Goal: Task Accomplishment & Management: Complete application form

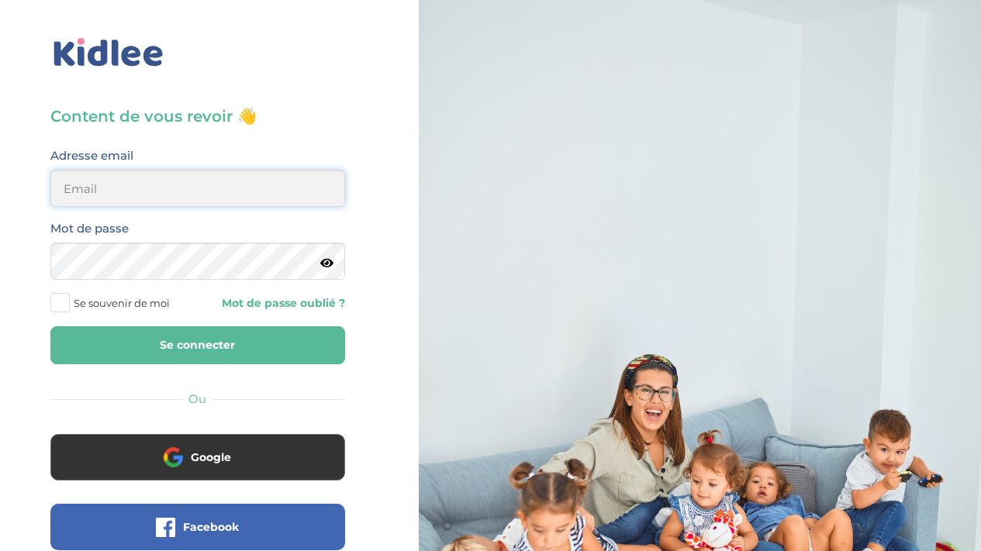
type input "[EMAIL_ADDRESS][DOMAIN_NAME]"
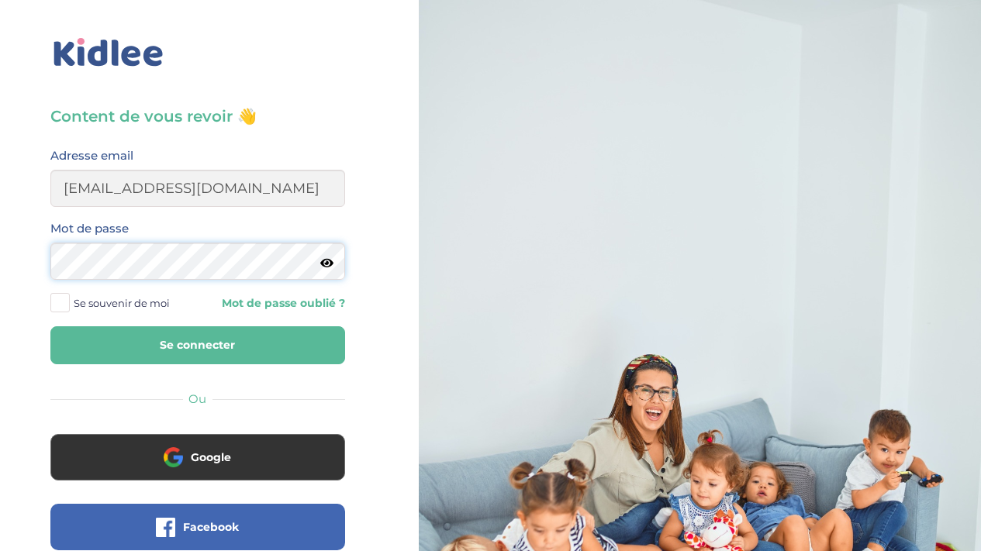
click at [197, 345] on button "Se connecter" at bounding box center [197, 345] width 295 height 38
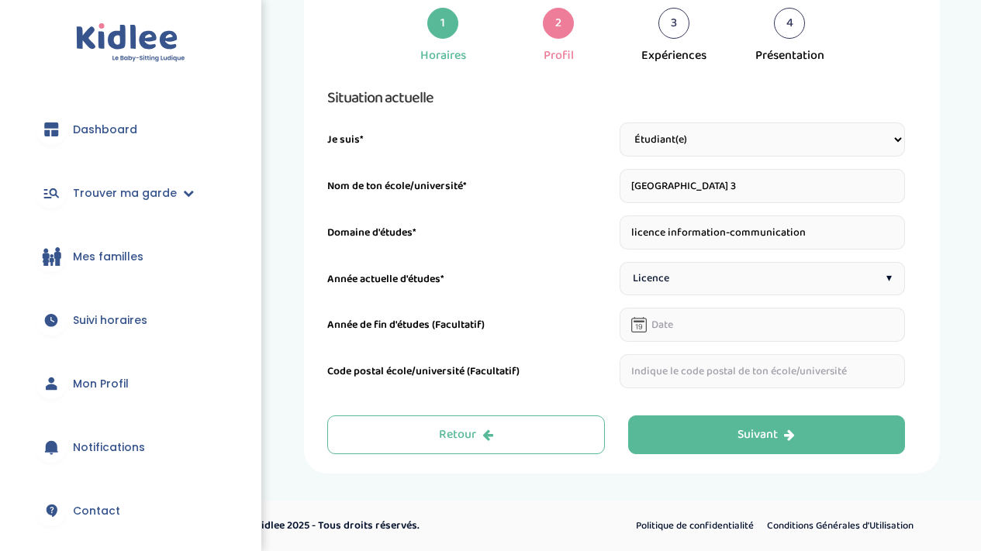
scroll to position [67, 0]
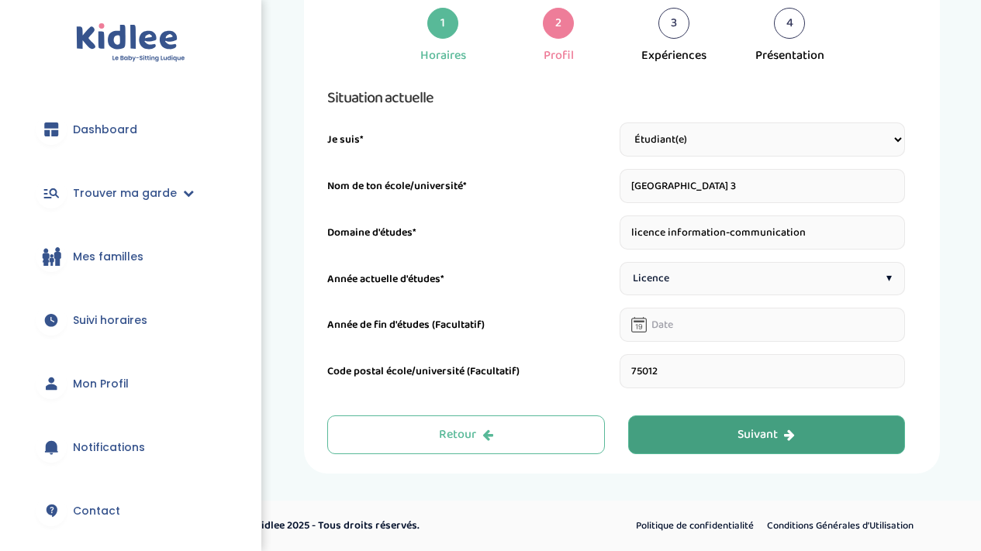
type input "75012"
click at [678, 433] on button "Suivant" at bounding box center [767, 435] width 278 height 39
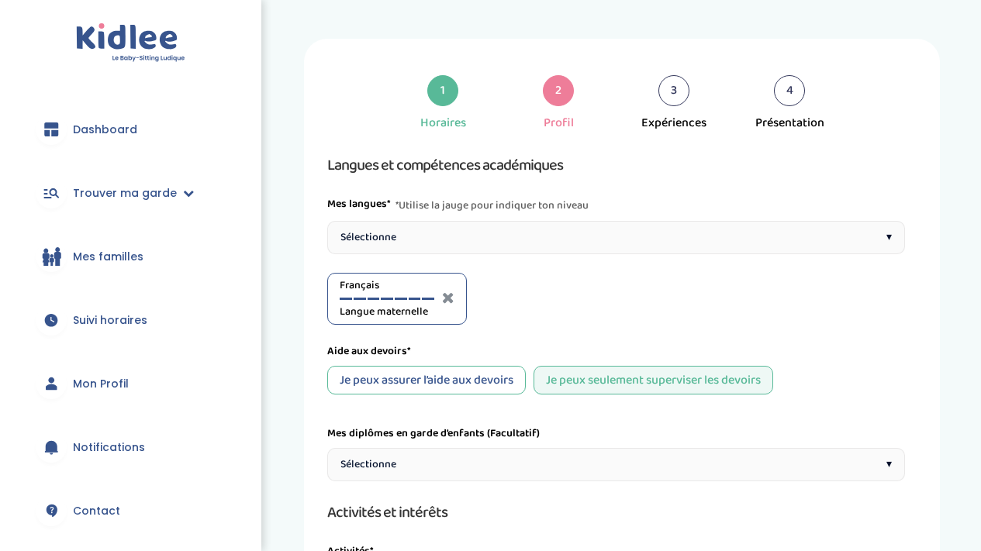
scroll to position [0, 0]
click at [750, 231] on div "Sélectionne ▾" at bounding box center [616, 237] width 578 height 33
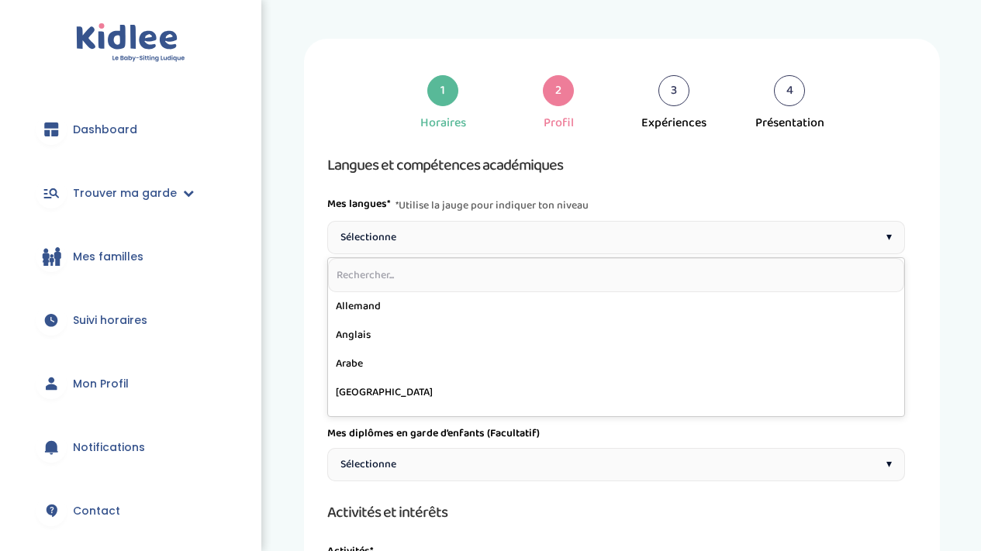
click at [750, 231] on div "Sélectionne ▾" at bounding box center [616, 237] width 578 height 33
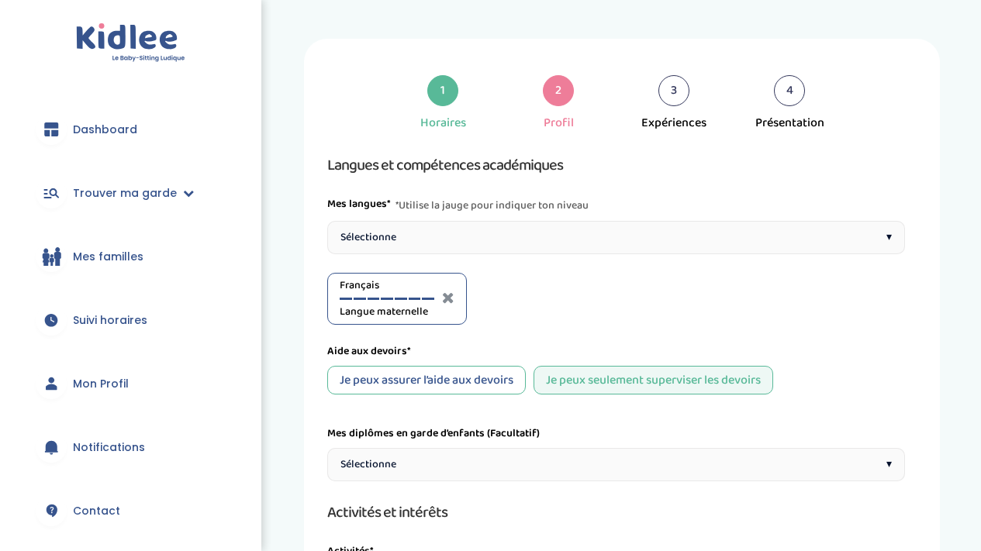
click at [750, 231] on div "Sélectionne ▾" at bounding box center [616, 237] width 578 height 33
click at [525, 298] on div at bounding box center [521, 299] width 12 height 2
click at [454, 377] on div "Je peux assurer l’aide aux devoirs" at bounding box center [426, 380] width 198 height 29
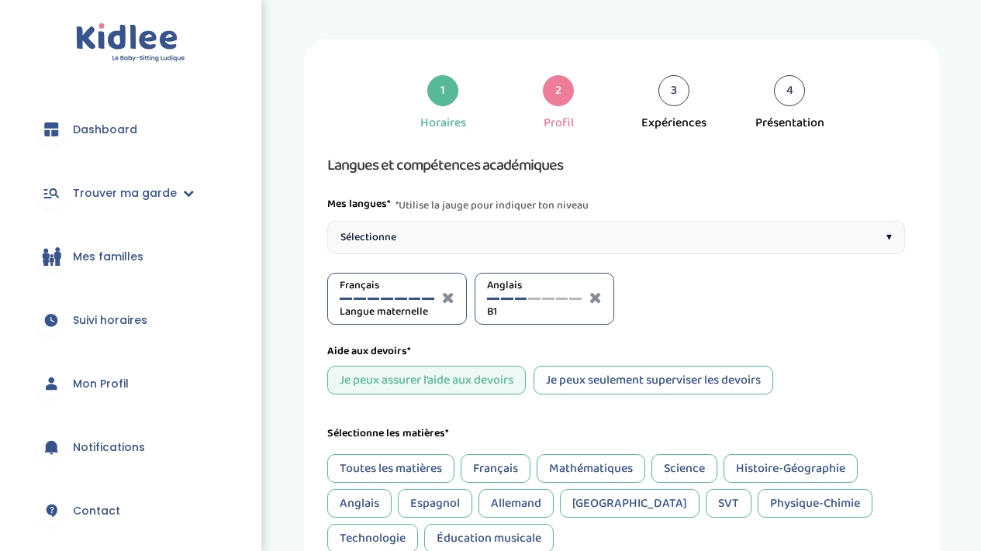
scroll to position [96, 0]
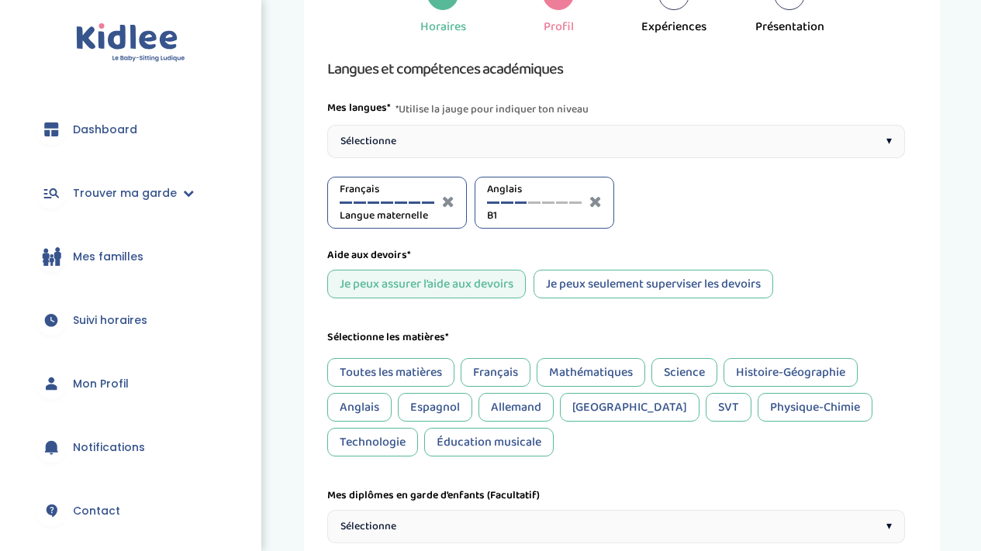
click at [488, 381] on div "Français" at bounding box center [495, 372] width 70 height 29
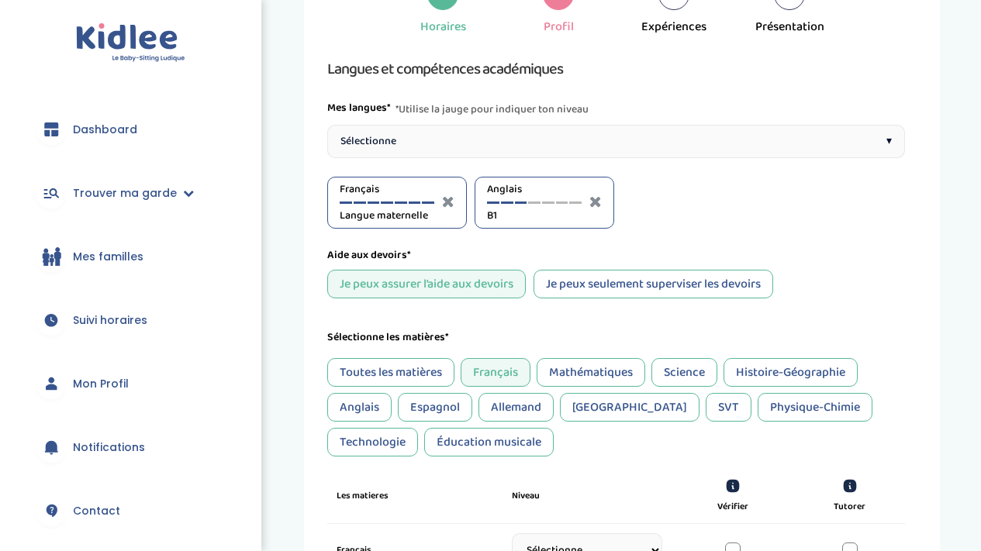
click at [556, 367] on div "Mathématiques" at bounding box center [590, 372] width 109 height 29
click at [674, 370] on div "Science" at bounding box center [684, 372] width 66 height 29
click at [777, 376] on div "Histoire-Géographie" at bounding box center [790, 372] width 134 height 29
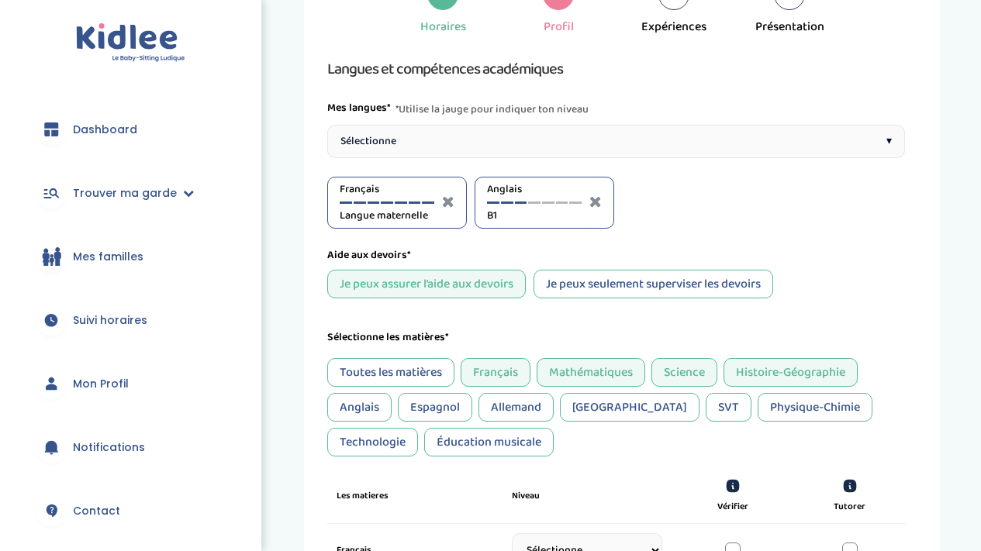
click at [771, 403] on div "Physique-Chimie" at bounding box center [814, 407] width 115 height 29
click at [705, 405] on div "SVT" at bounding box center [728, 407] width 46 height 29
click at [757, 409] on div "Physique-Chimie" at bounding box center [814, 407] width 115 height 29
click at [357, 403] on div "Anglais" at bounding box center [359, 407] width 64 height 29
click at [416, 404] on div "Espagnol" at bounding box center [435, 407] width 74 height 29
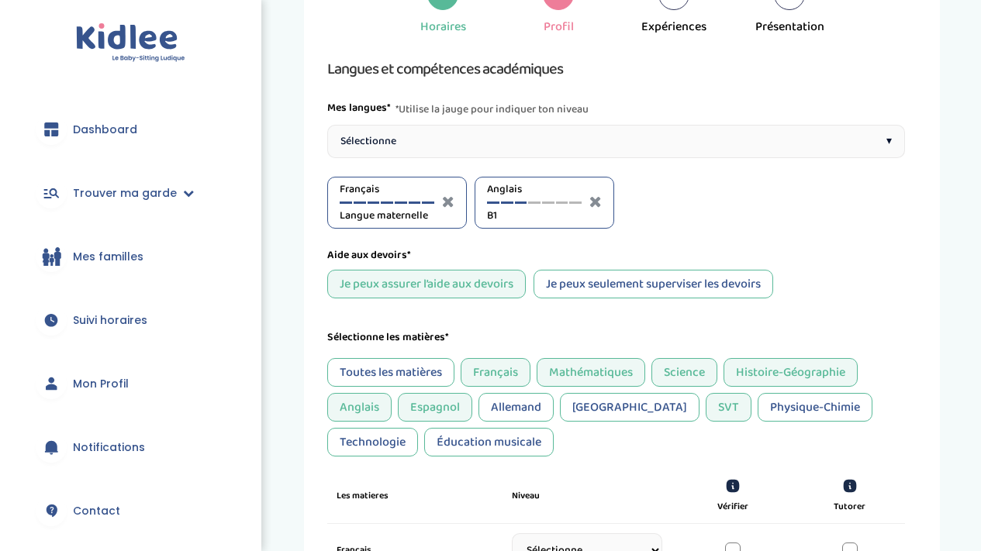
click at [424, 442] on div "Éducation musicale" at bounding box center [488, 442] width 129 height 29
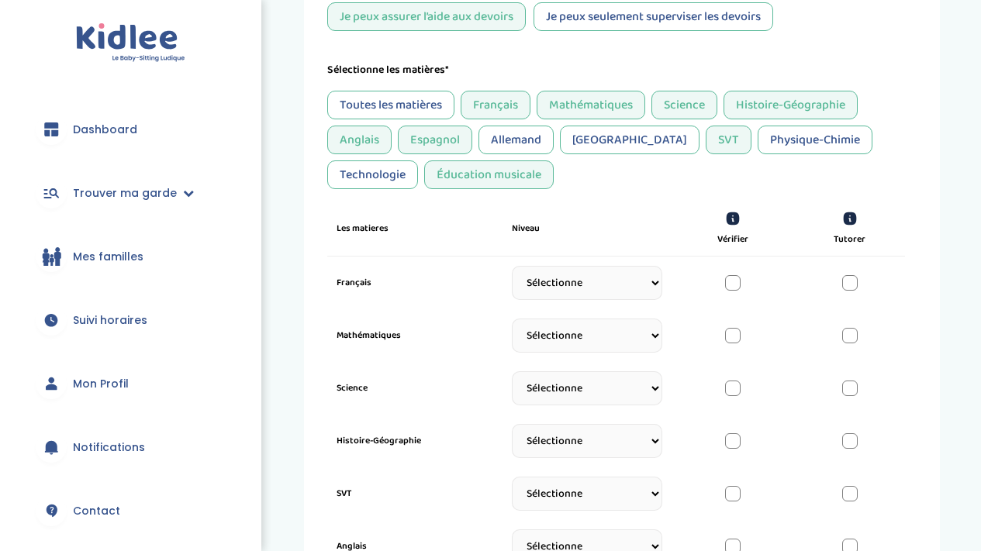
scroll to position [388, 0]
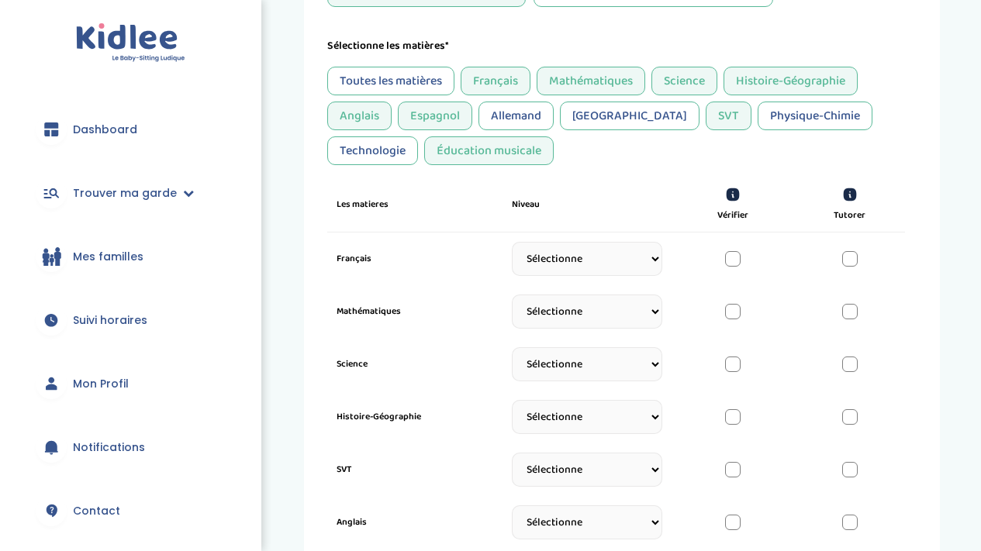
select select "Prémière"
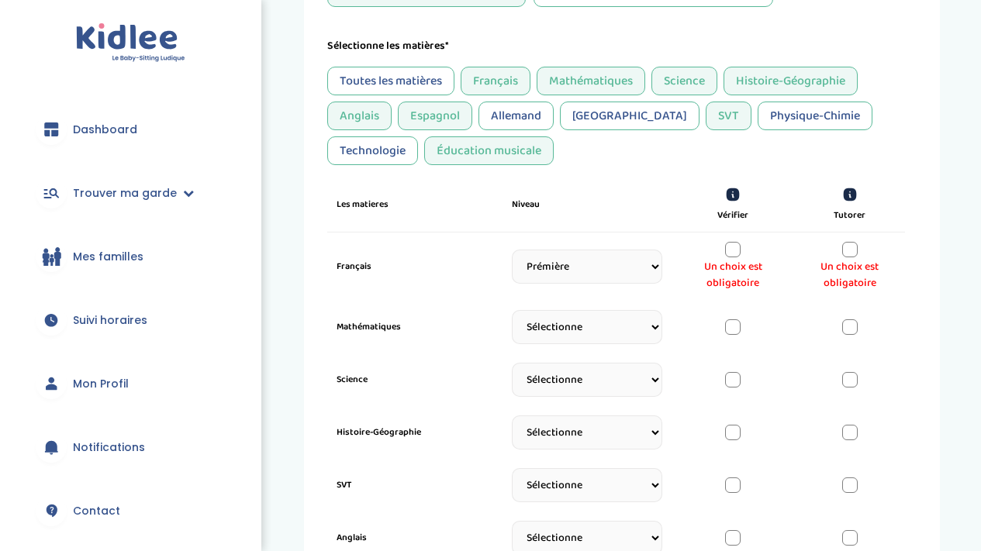
click at [849, 253] on div at bounding box center [850, 250] width 16 height 16
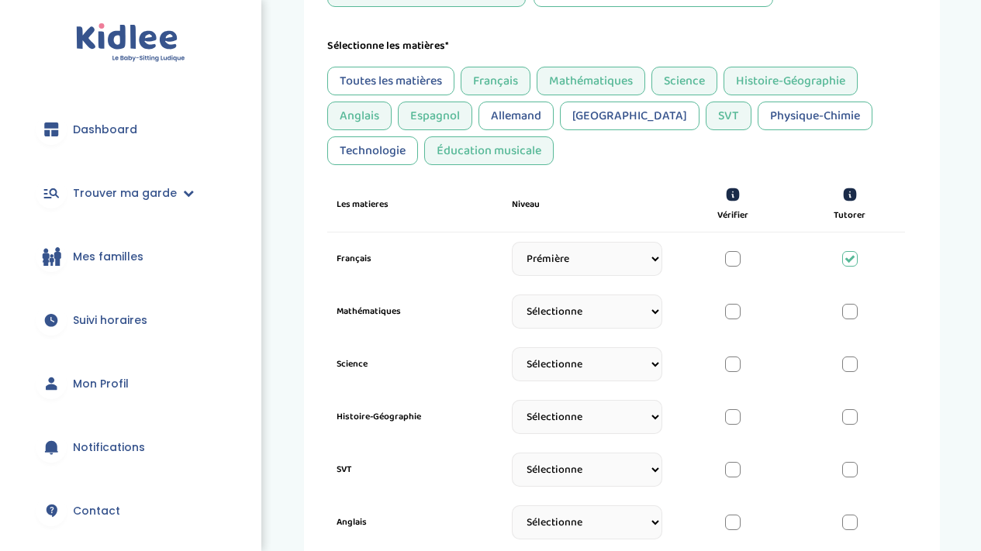
select select "Seconde"
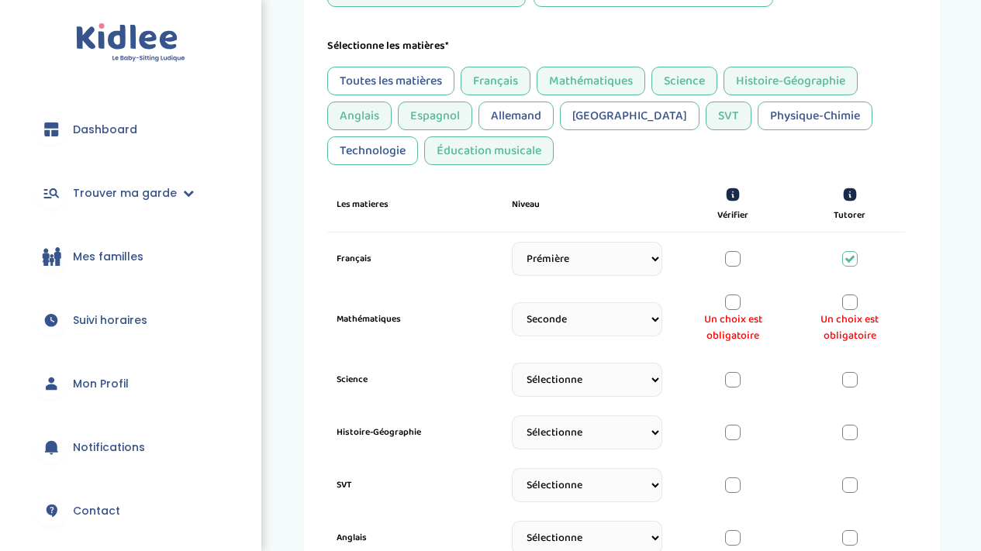
click at [846, 312] on span "Un choix est obligatoire" at bounding box center [849, 328] width 92 height 33
click at [847, 306] on div at bounding box center [850, 303] width 16 height 16
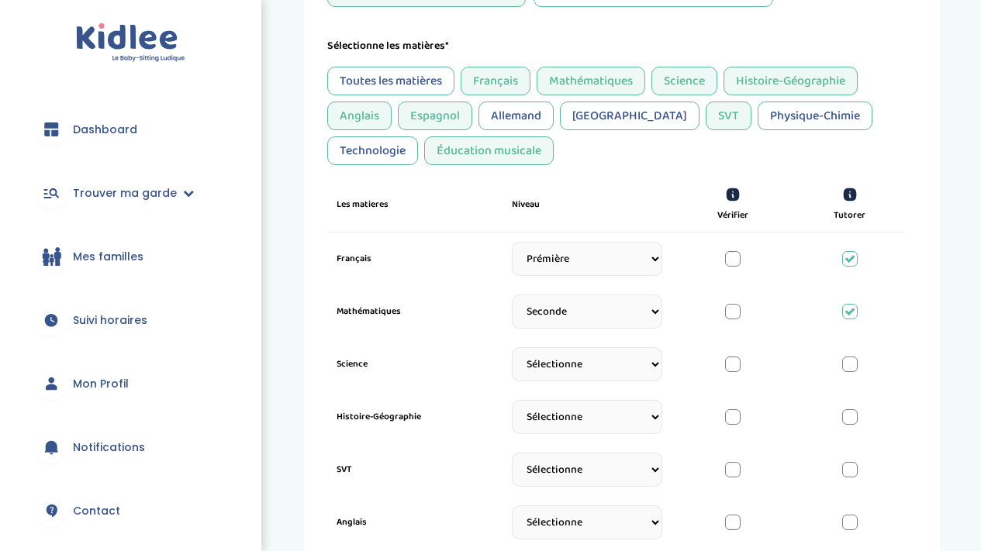
select select "Seconde"
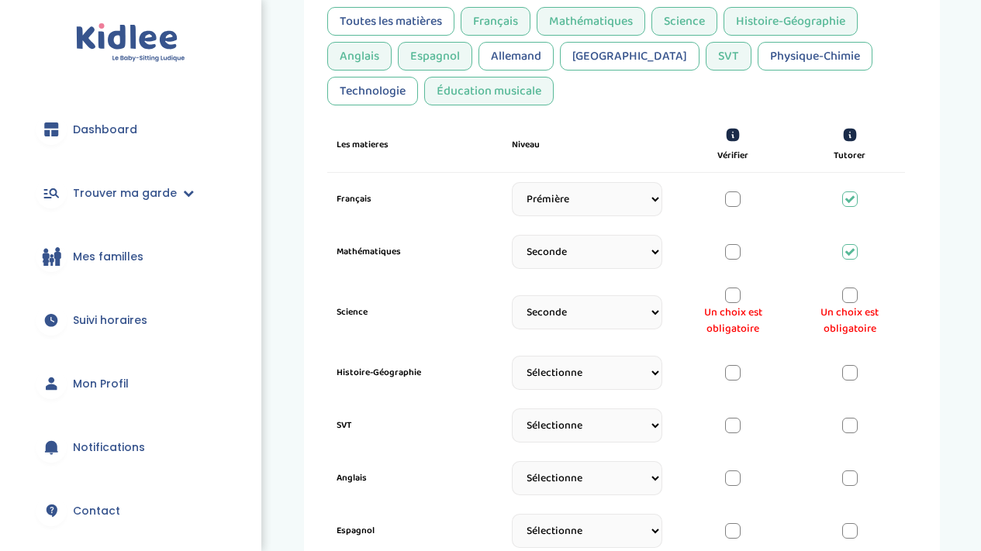
scroll to position [465, 0]
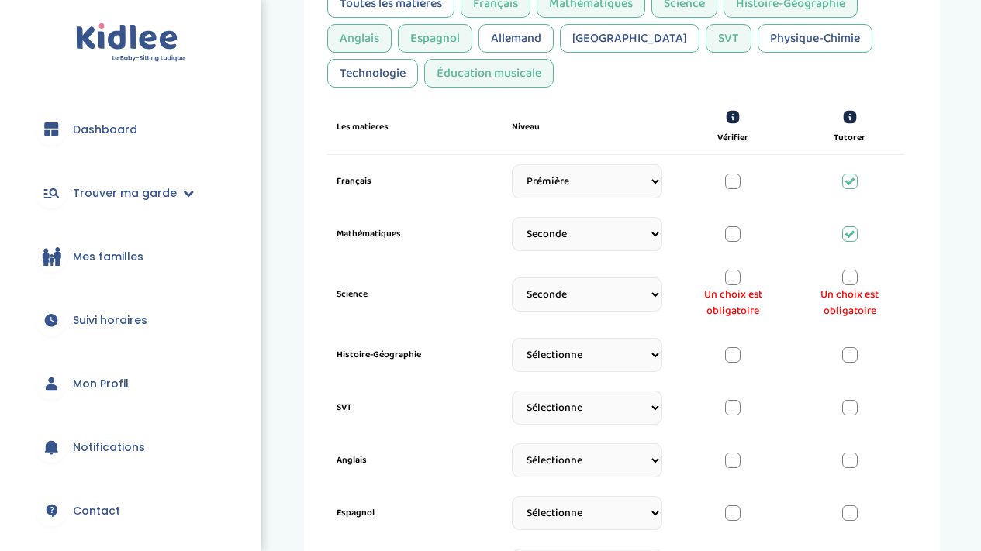
click at [851, 275] on div at bounding box center [850, 278] width 16 height 16
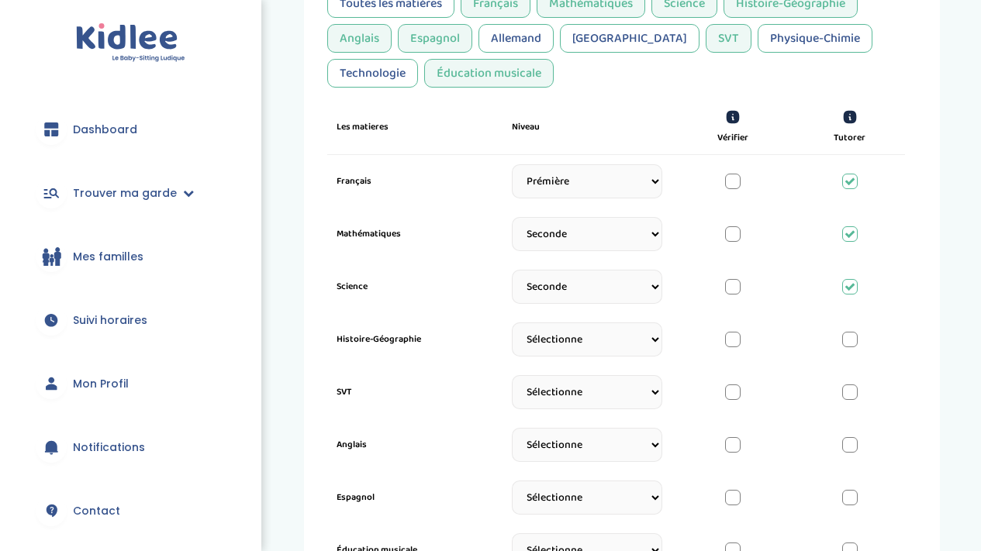
select select "Terminale"
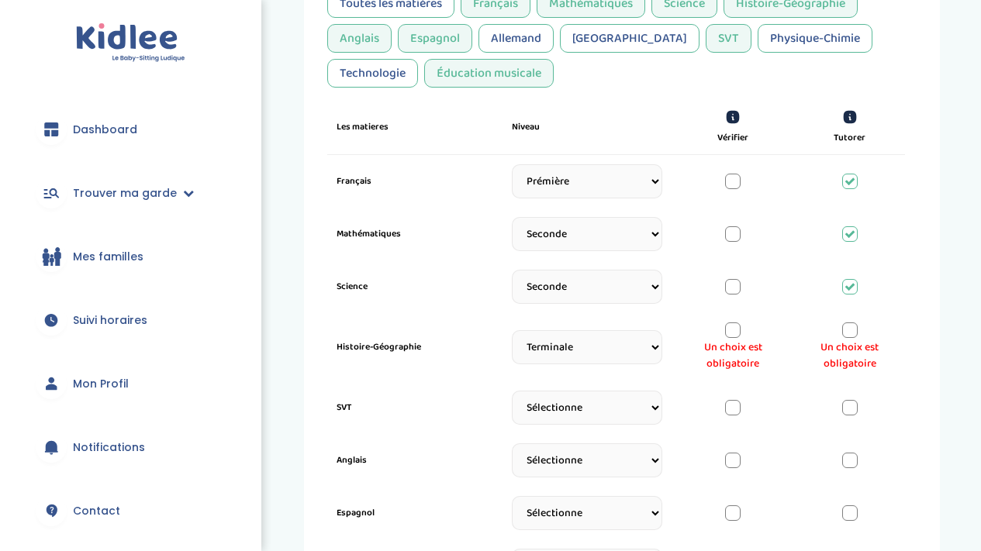
click at [847, 336] on div at bounding box center [850, 330] width 16 height 16
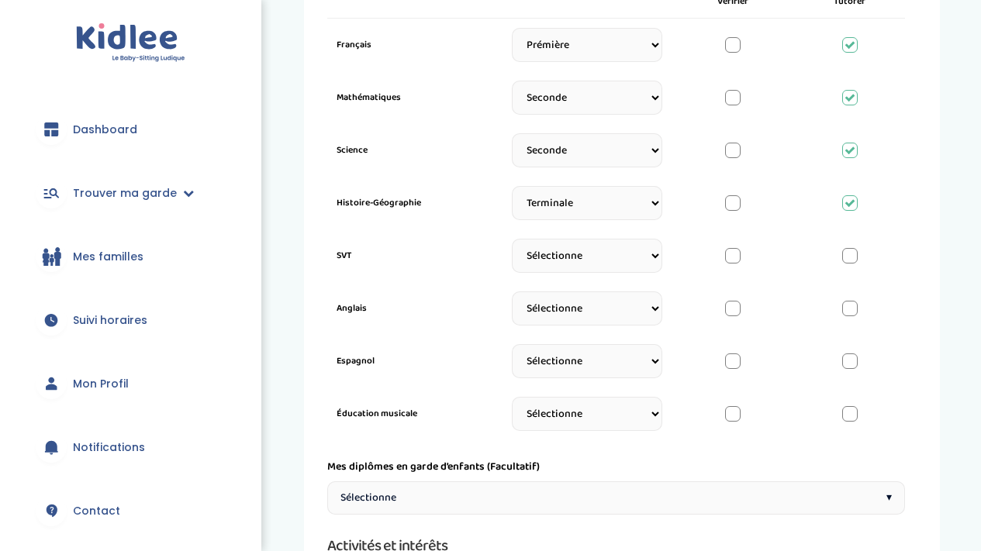
scroll to position [632, 0]
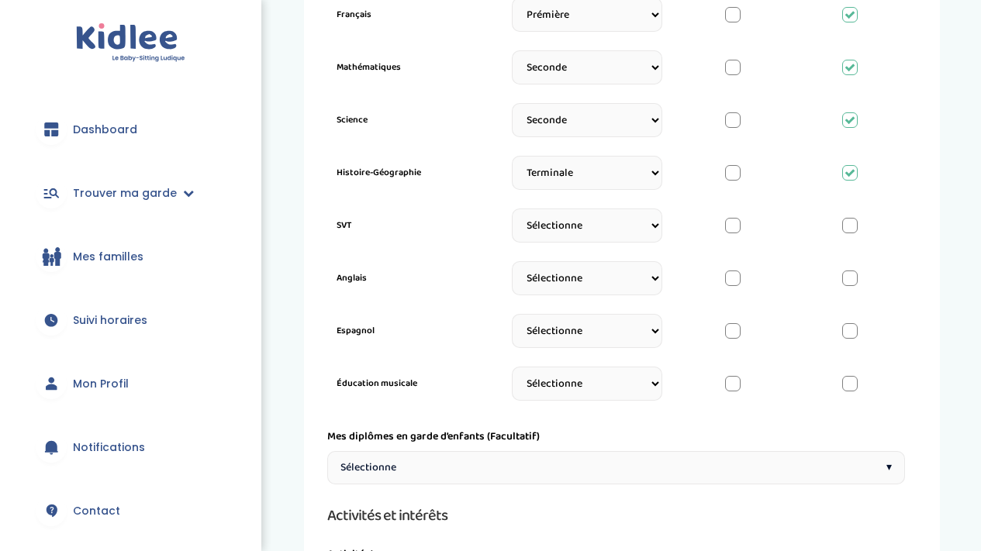
select select "3eme"
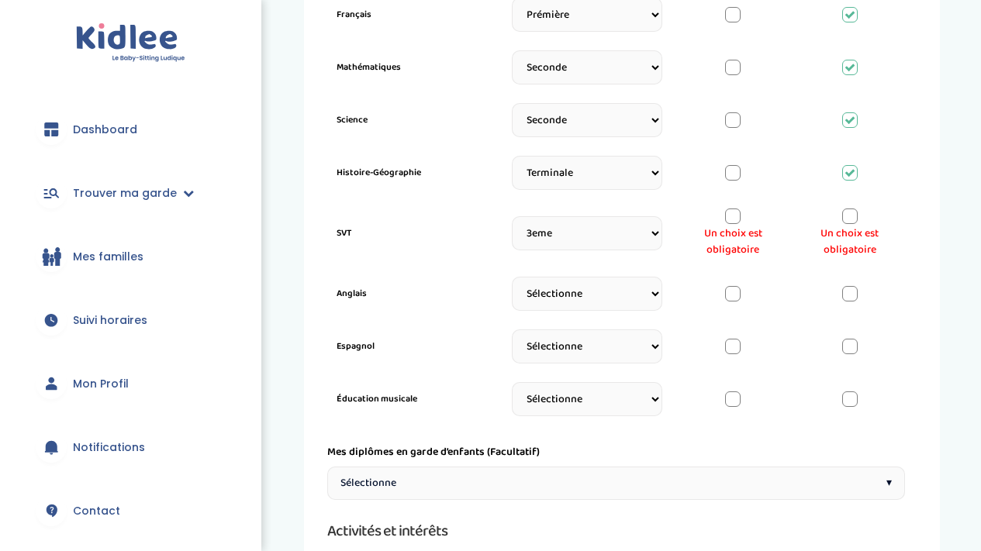
click at [843, 222] on div at bounding box center [850, 217] width 16 height 16
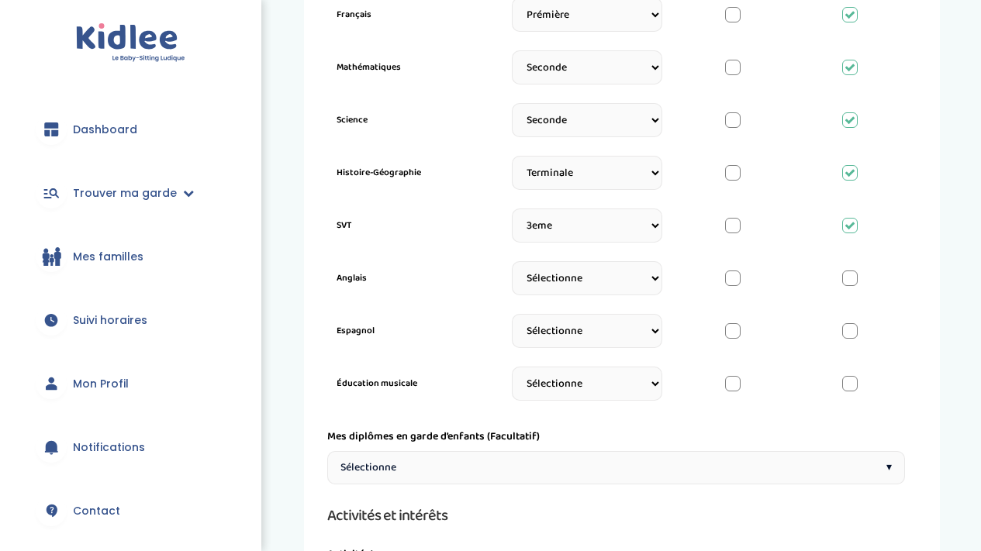
select select "3eme"
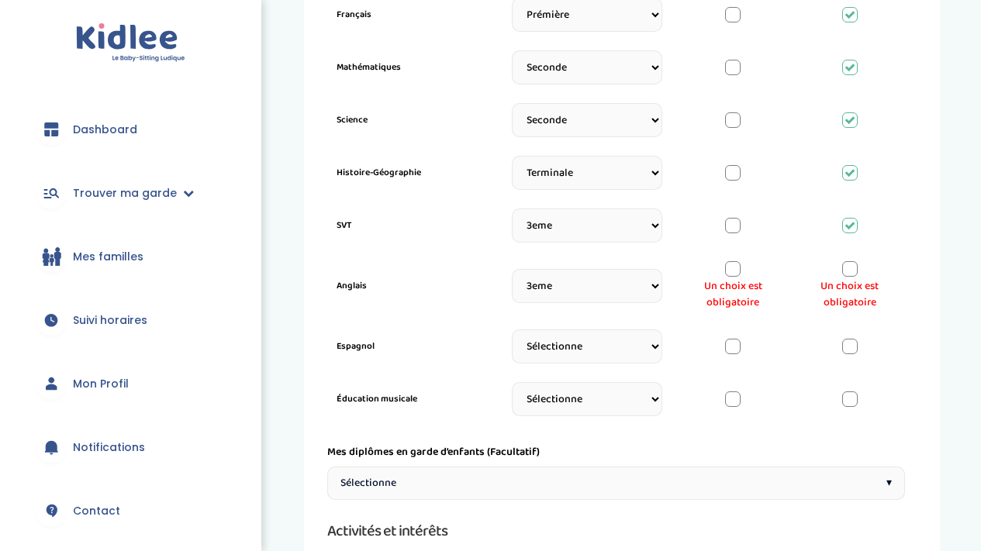
click at [843, 274] on div at bounding box center [850, 269] width 16 height 16
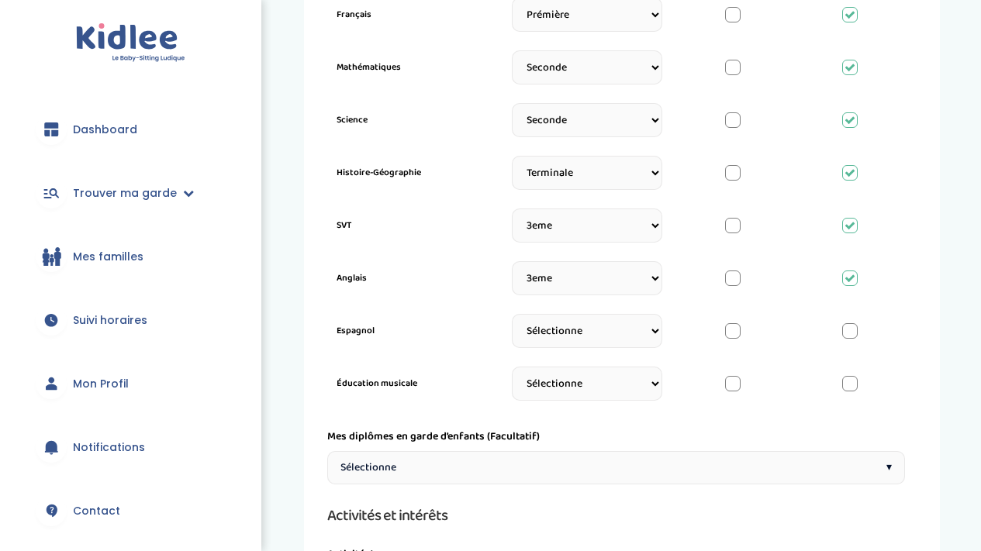
select select "Terminale"
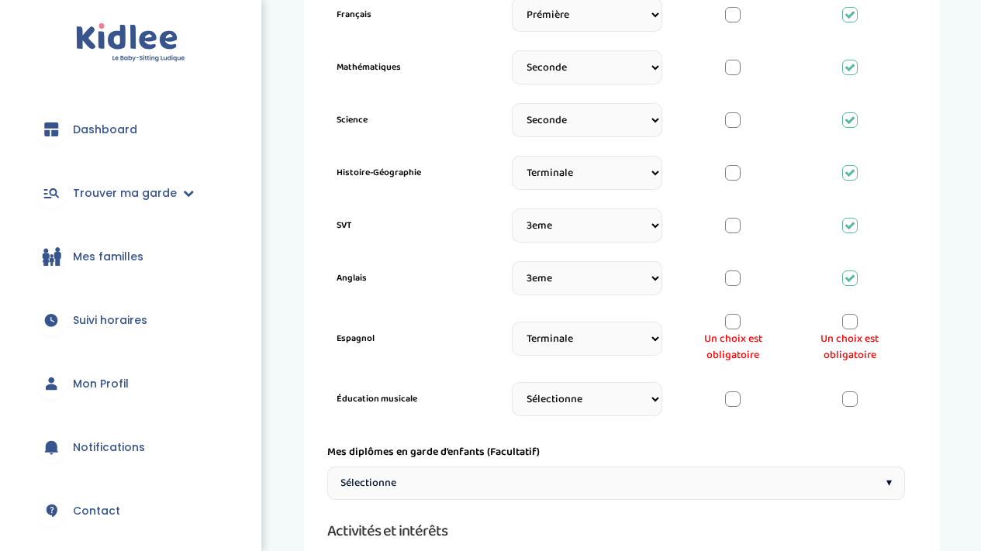
click at [850, 322] on div at bounding box center [850, 322] width 16 height 16
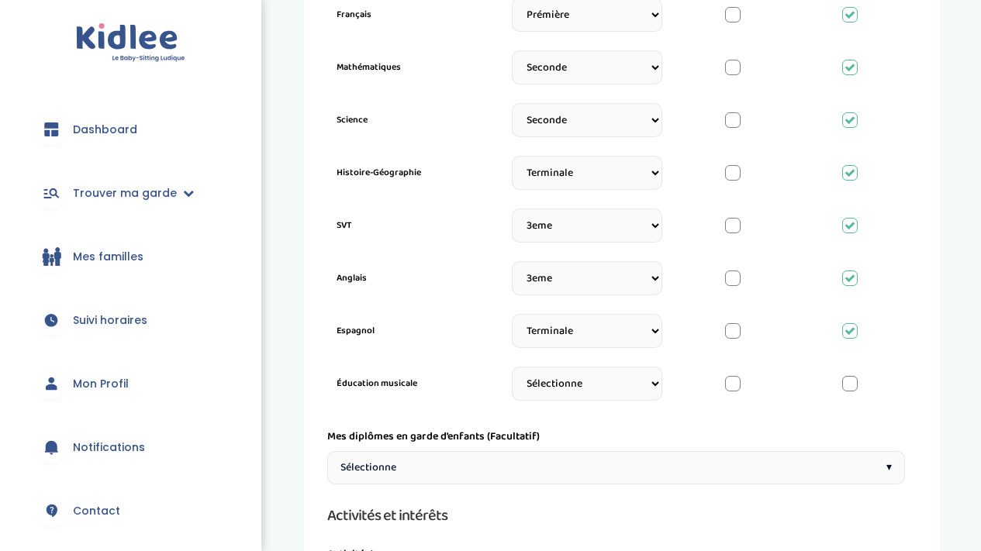
select select "3eme"
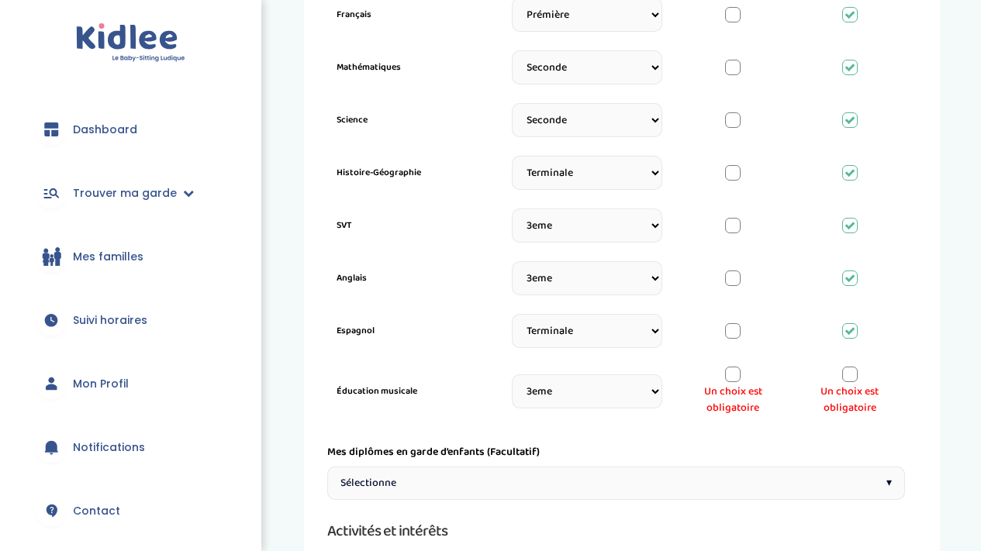
click at [734, 376] on div at bounding box center [733, 375] width 16 height 16
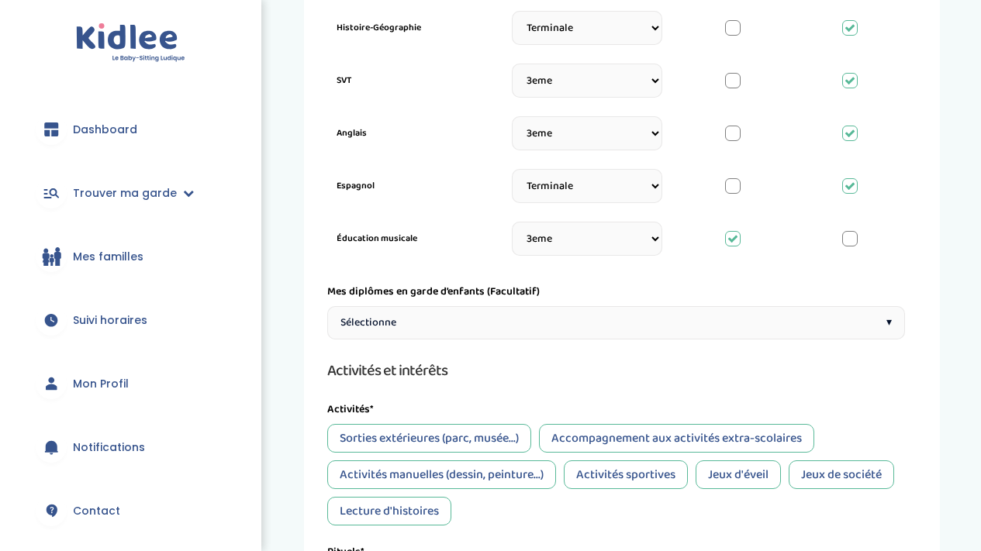
scroll to position [783, 0]
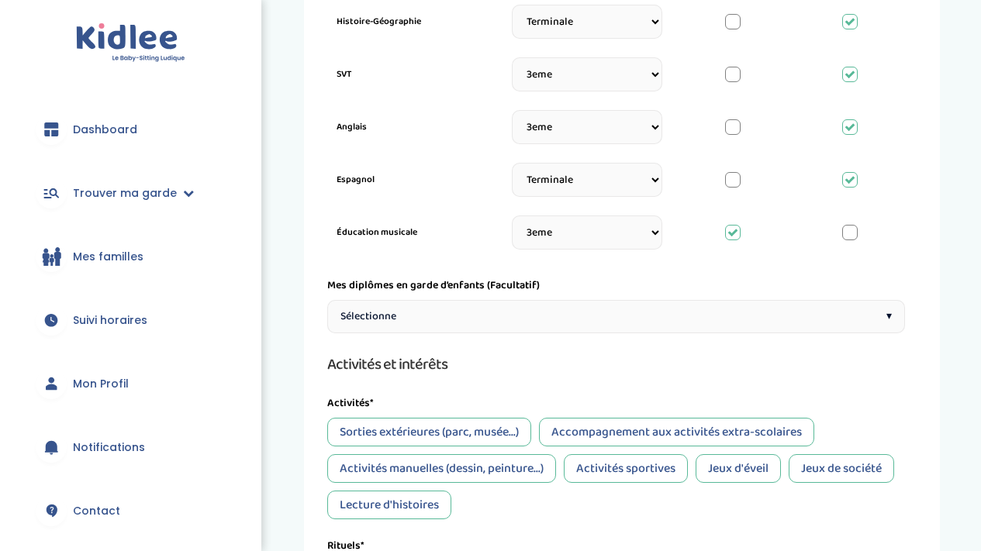
click at [731, 312] on div "Sélectionne ▾" at bounding box center [616, 316] width 578 height 33
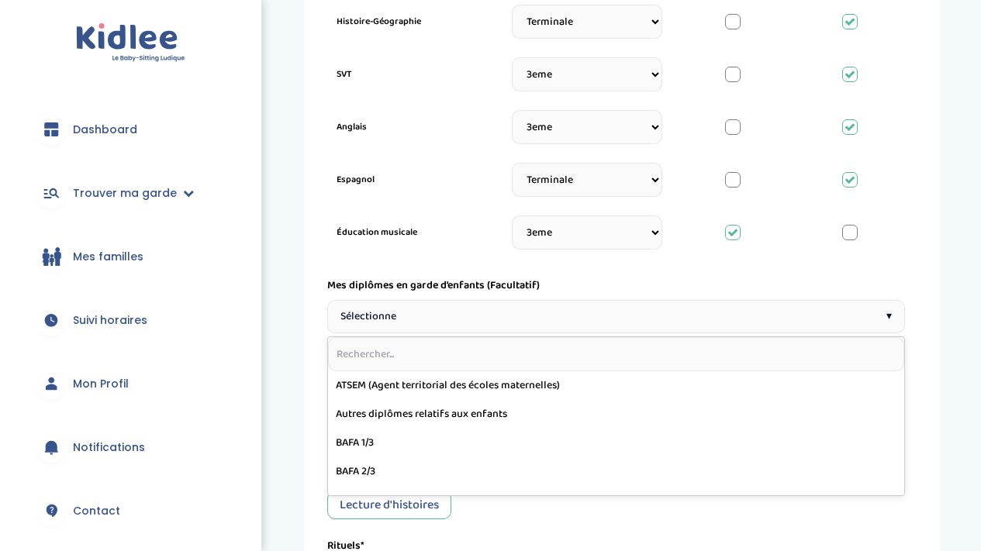
click at [703, 312] on div "Sélectionne ▾" at bounding box center [616, 316] width 578 height 33
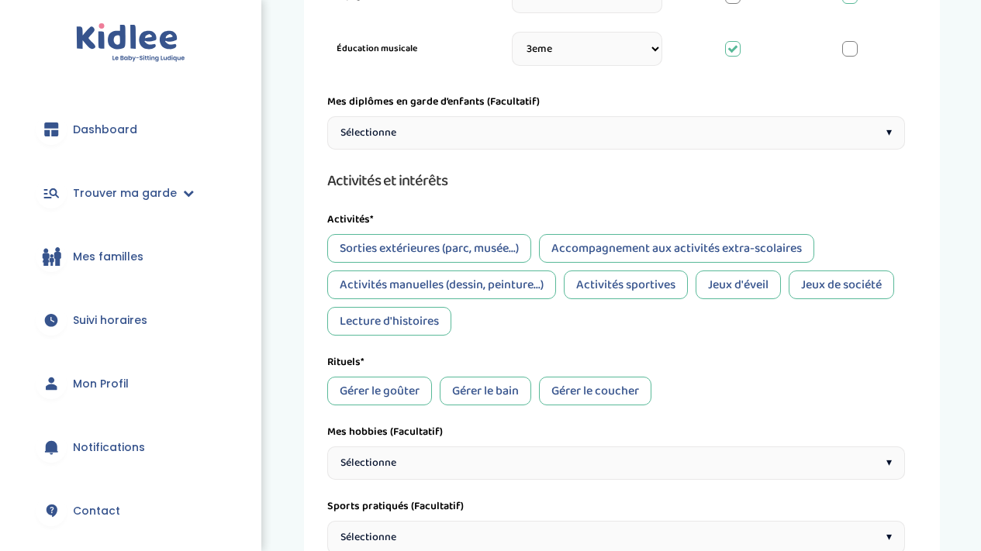
scroll to position [968, 0]
click at [521, 243] on div "Sorties extérieures (parc, musée...)" at bounding box center [429, 247] width 204 height 29
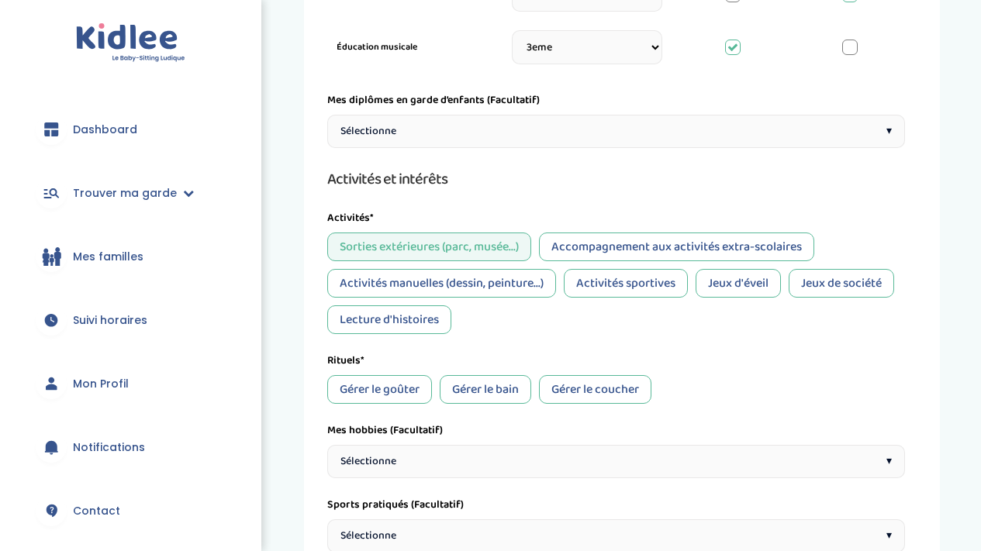
click at [566, 251] on div "Accompagnement aux activités extra-scolaires" at bounding box center [676, 247] width 275 height 29
click at [526, 274] on div "Activités manuelles (dessin, peinture...)" at bounding box center [441, 283] width 229 height 29
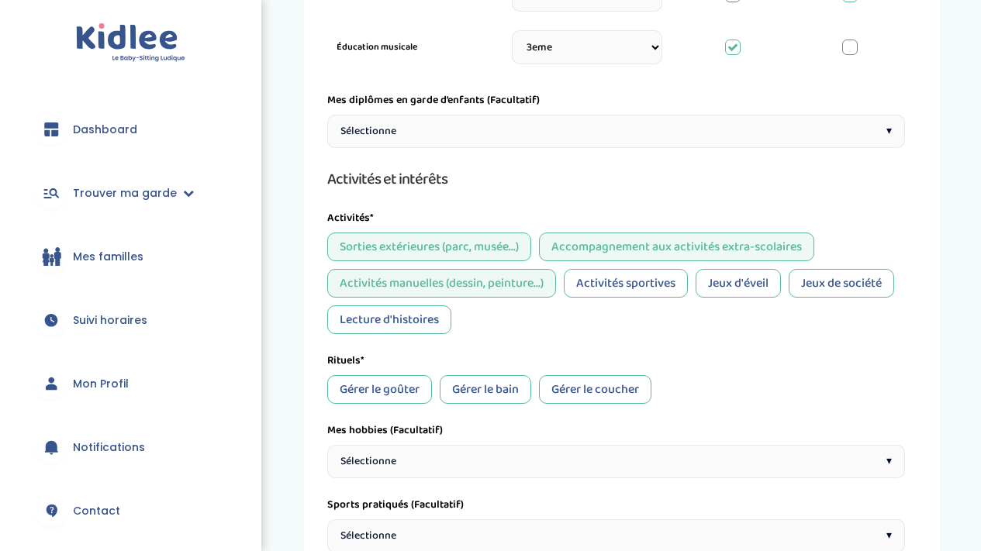
click at [599, 290] on div "Activités sportives" at bounding box center [626, 283] width 124 height 29
click at [714, 287] on div "Jeux d'éveil" at bounding box center [737, 283] width 85 height 29
click at [809, 288] on div "Jeux de société" at bounding box center [840, 283] width 105 height 29
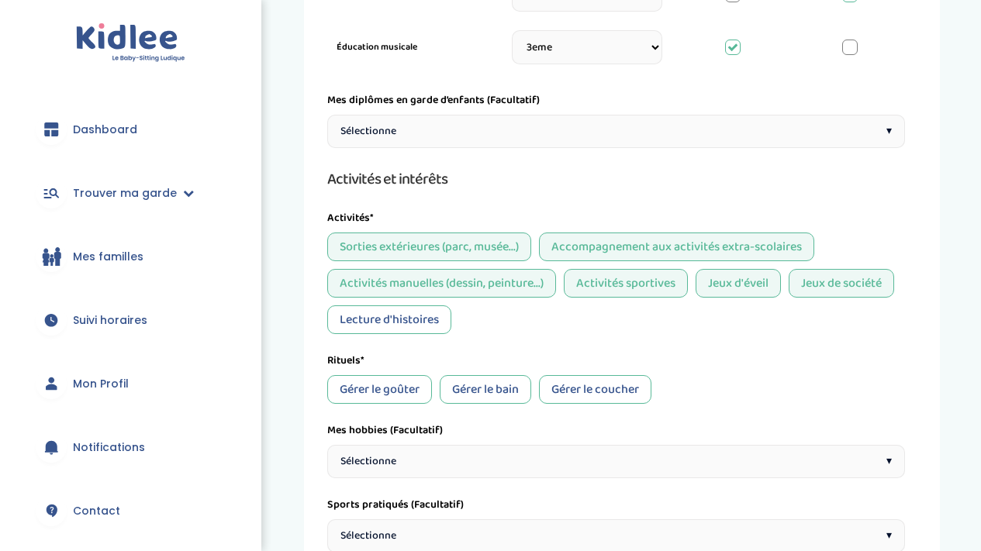
click at [434, 314] on div "Lecture d'histoires" at bounding box center [389, 319] width 124 height 29
click at [408, 386] on div "Gérer le goûter" at bounding box center [379, 389] width 105 height 29
click at [468, 399] on div "Gérer le bain" at bounding box center [485, 389] width 91 height 29
click at [569, 392] on div "Gérer le coucher" at bounding box center [595, 389] width 112 height 29
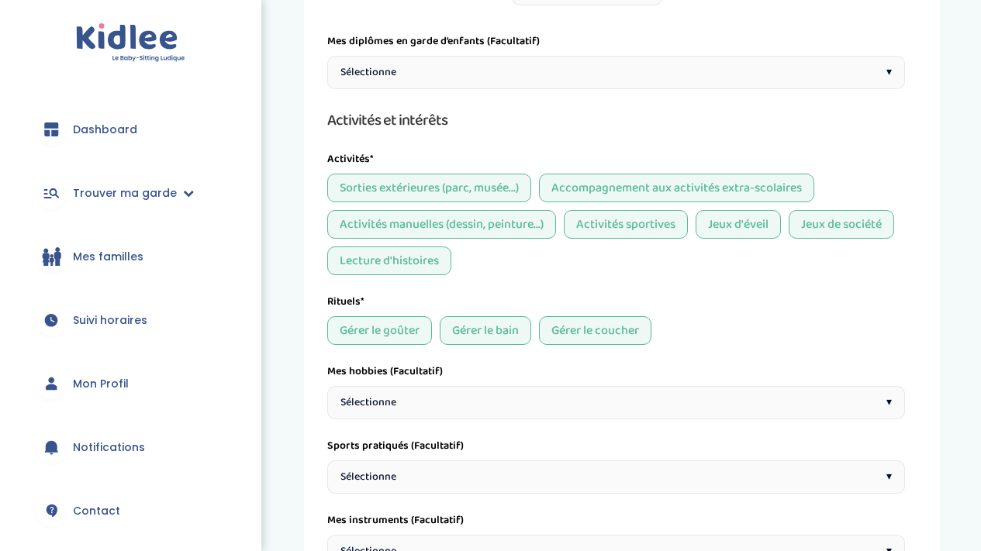
click at [571, 398] on div "Sélectionne ▾" at bounding box center [616, 402] width 578 height 33
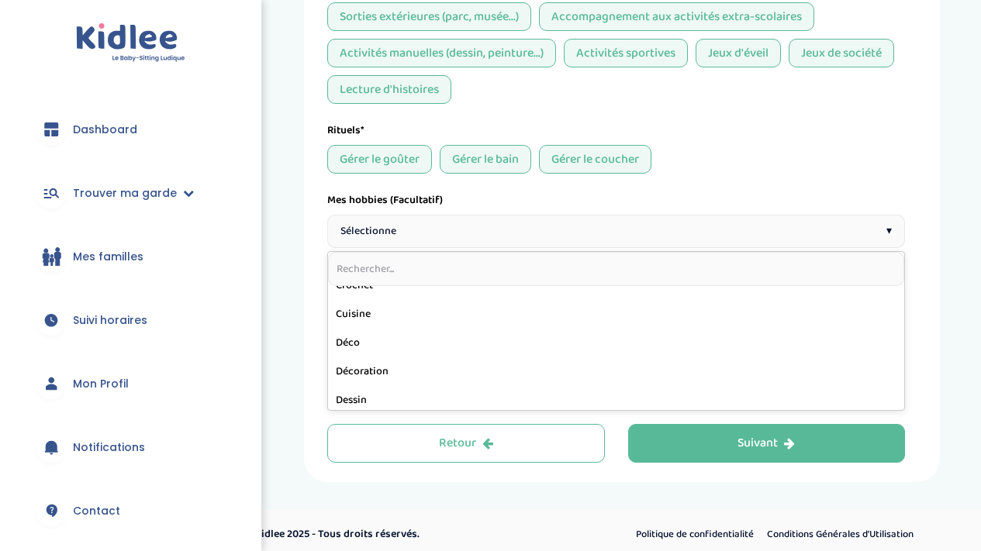
scroll to position [307, 0]
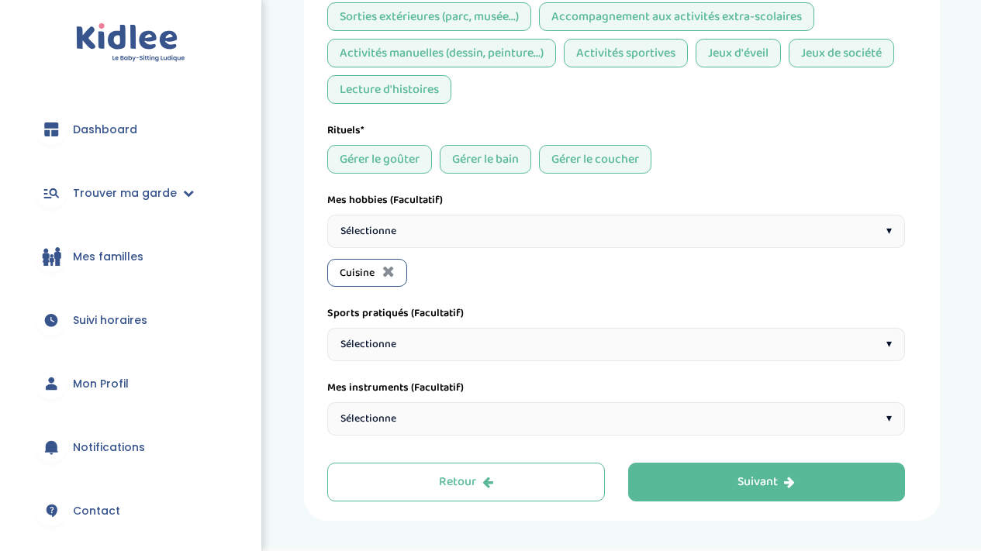
click at [551, 215] on div "Sélectionne ▾" at bounding box center [616, 231] width 578 height 33
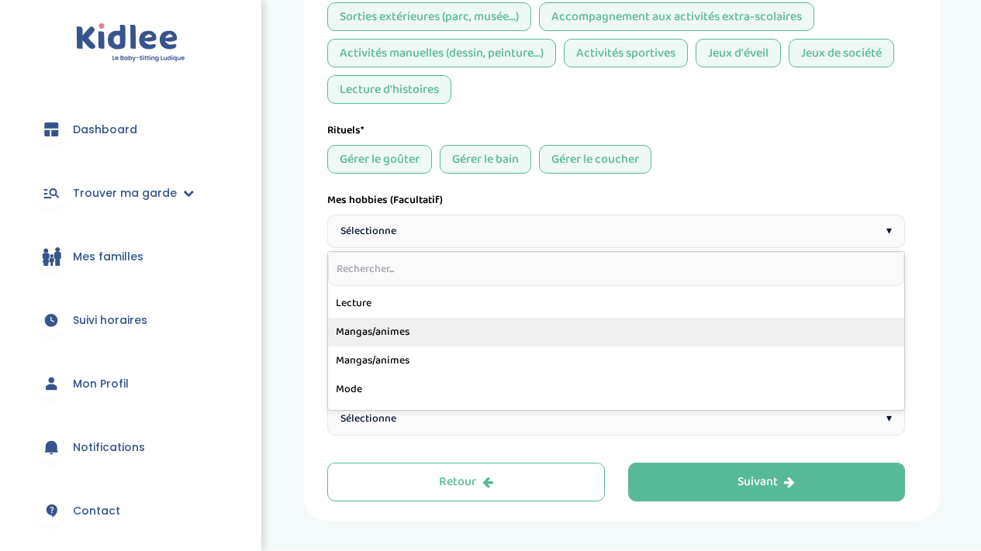
scroll to position [543, 0]
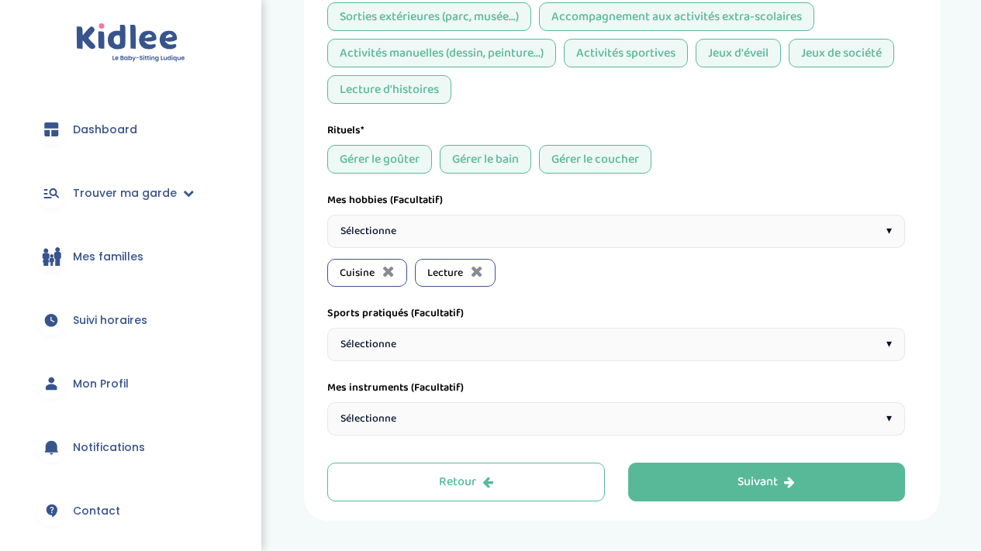
click at [567, 227] on div "Sélectionne ▾" at bounding box center [616, 231] width 578 height 33
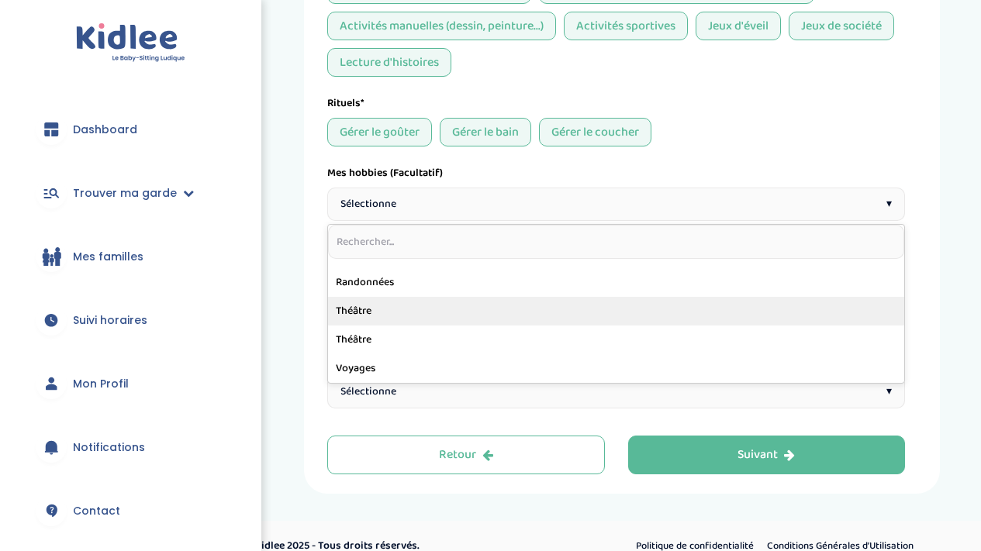
scroll to position [1222, 0]
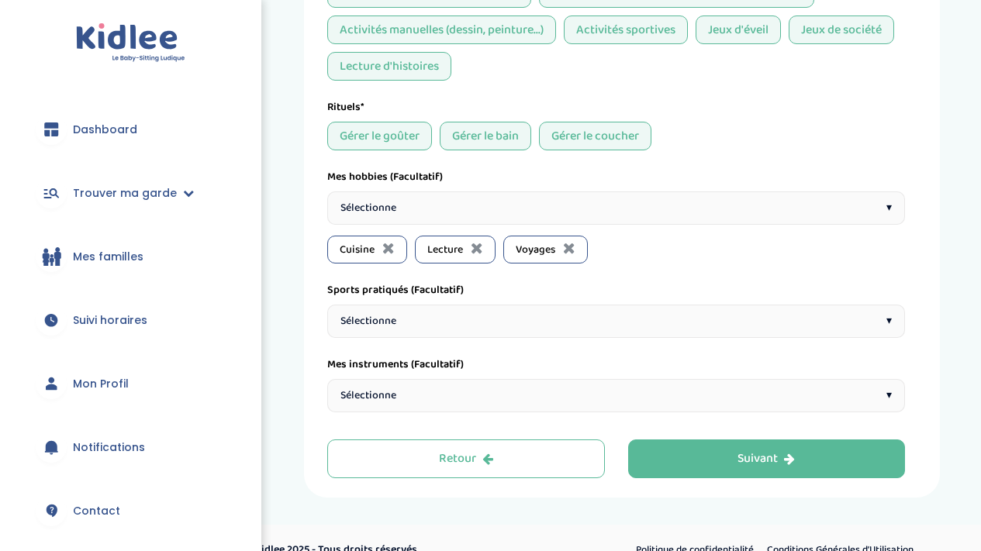
click at [585, 201] on div "Sélectionne ▾" at bounding box center [616, 207] width 578 height 33
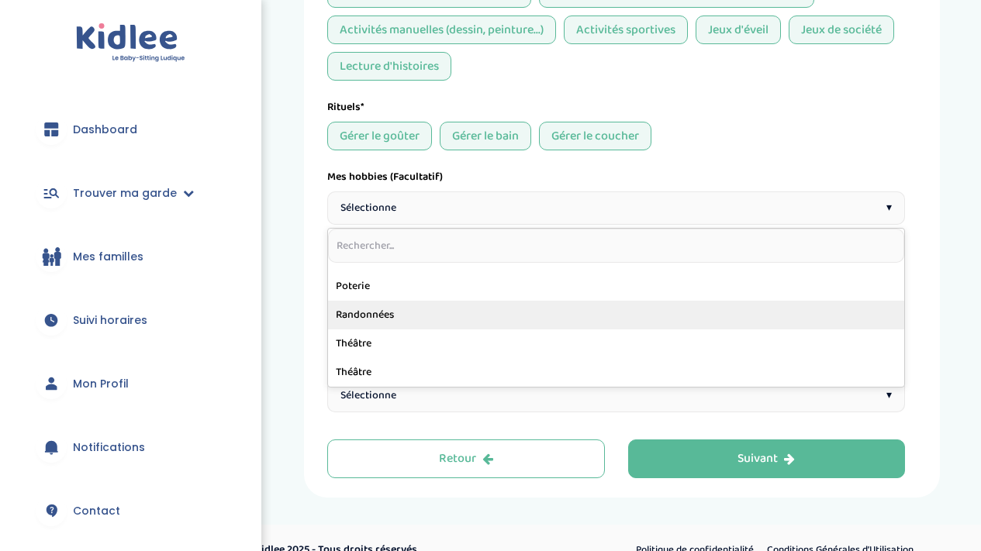
scroll to position [794, 0]
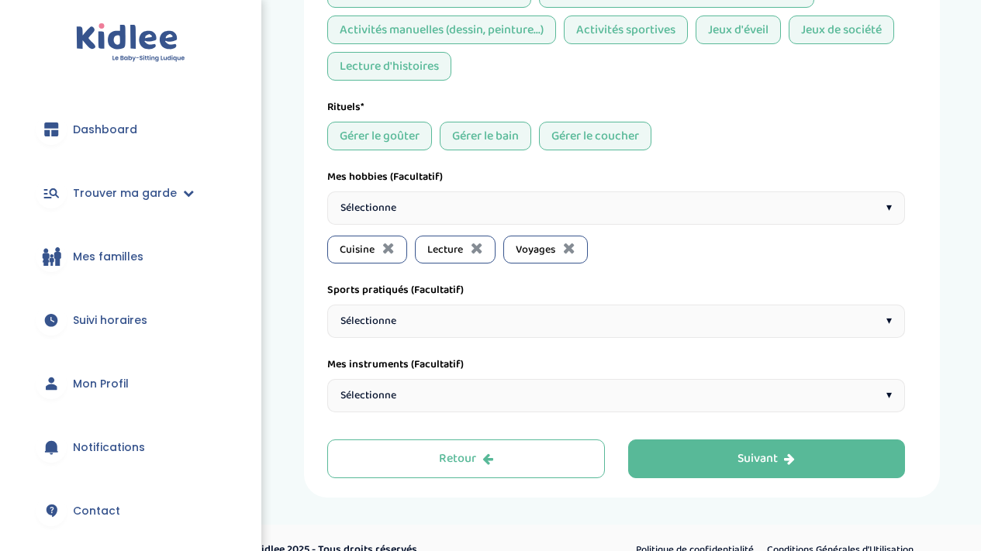
click at [576, 321] on div "Sélectionne ▾" at bounding box center [616, 321] width 578 height 33
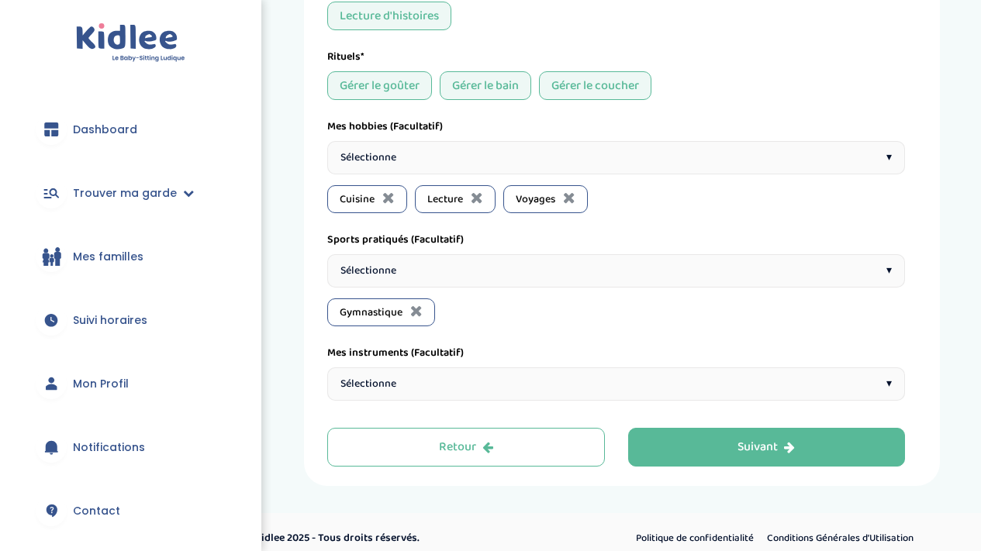
scroll to position [1274, 0]
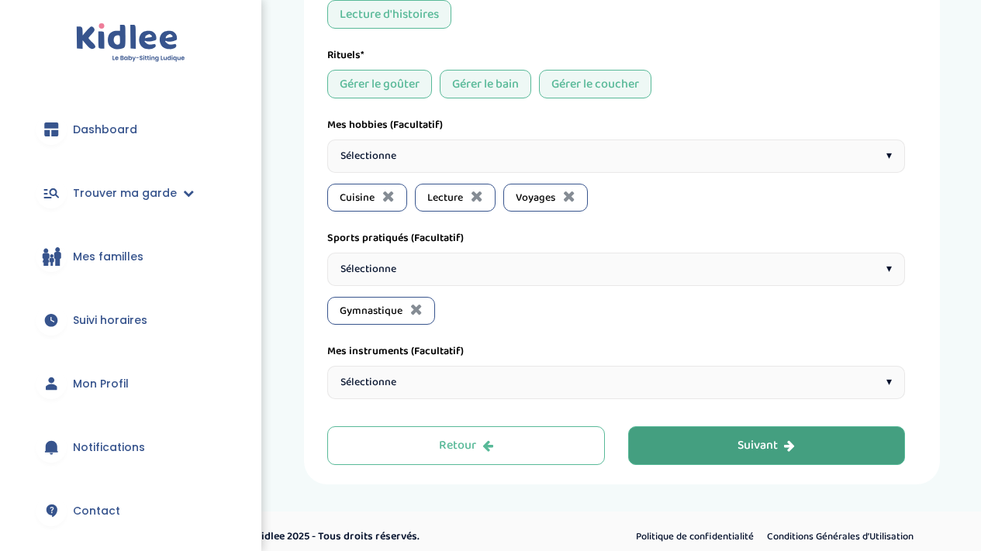
click at [671, 457] on button "Suivant" at bounding box center [767, 445] width 278 height 39
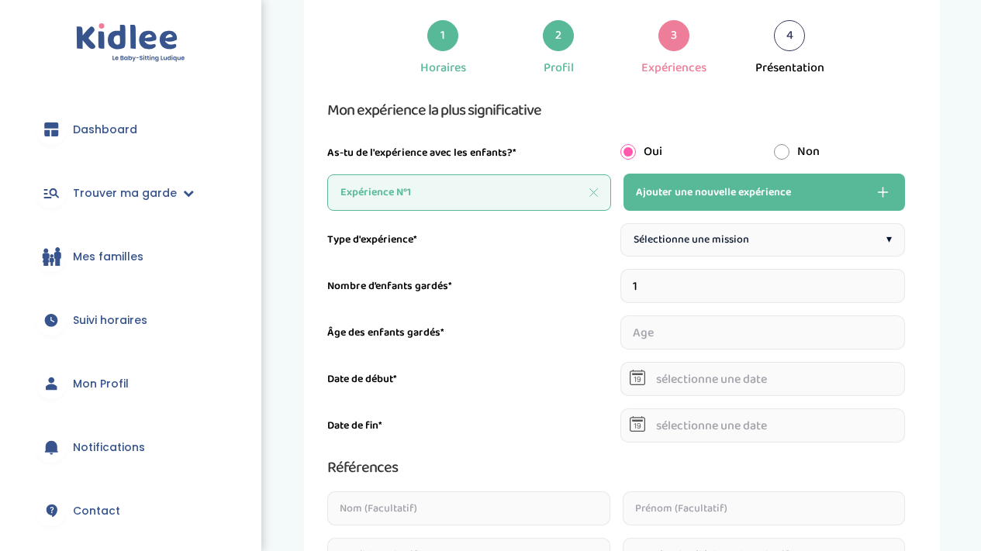
scroll to position [85, 0]
click at [681, 197] on span "Ajouter une nouvelle expérience" at bounding box center [713, 192] width 155 height 19
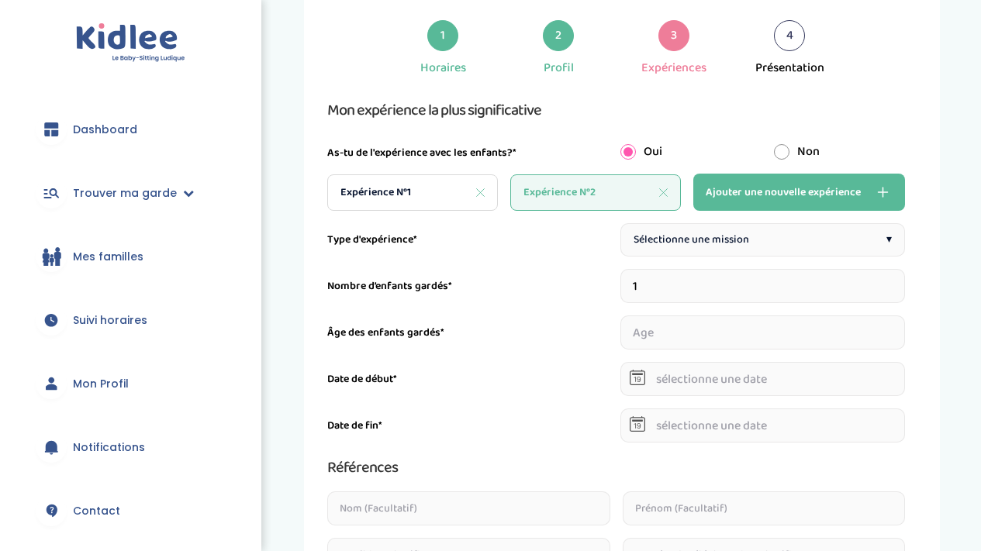
click at [668, 191] on div "Expérience N°2" at bounding box center [595, 192] width 171 height 36
click at [663, 195] on icon at bounding box center [663, 192] width 9 height 9
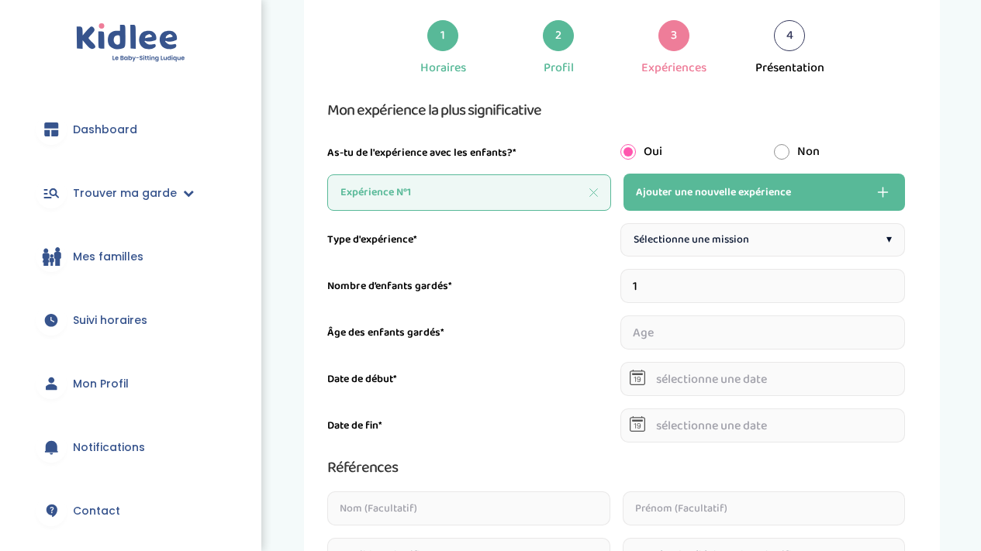
click at [690, 245] on span "Sélectionne une mission" at bounding box center [691, 240] width 116 height 16
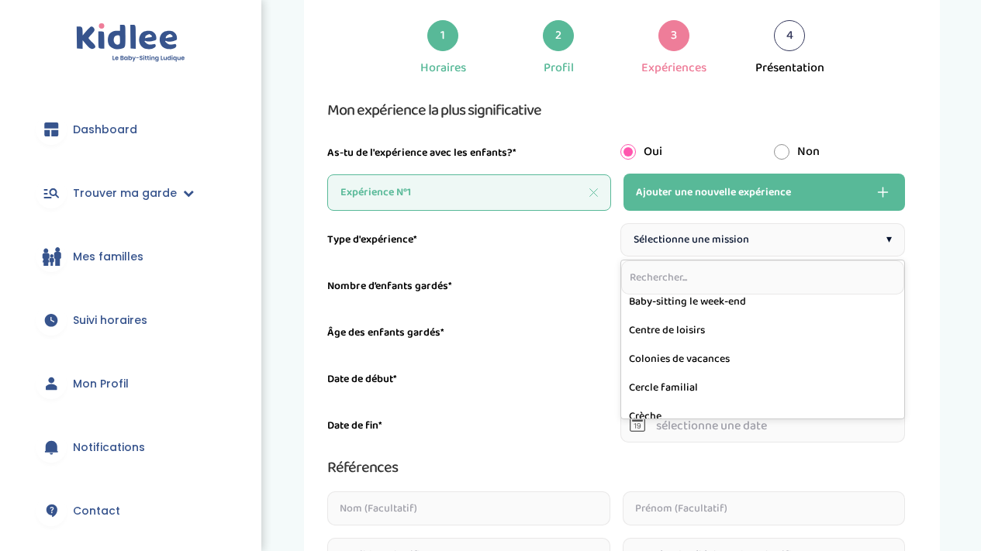
scroll to position [67, 0]
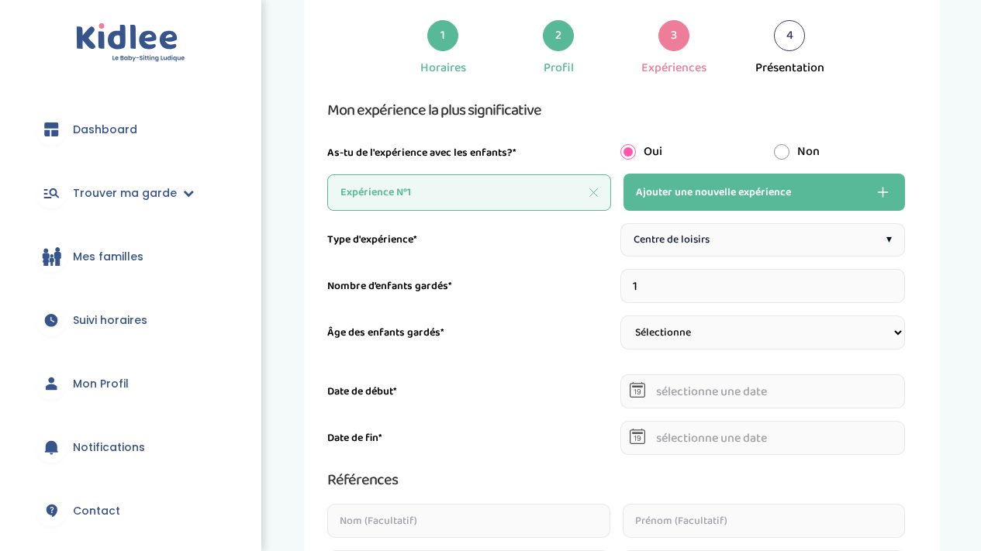
click at [683, 291] on input "1" at bounding box center [762, 286] width 285 height 34
type input "40"
select select "3-6"
select select
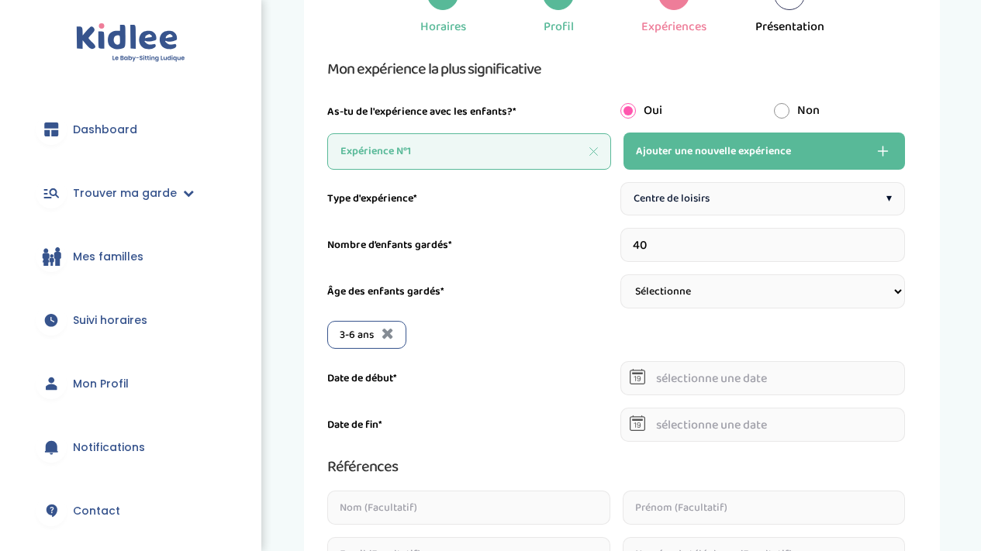
scroll to position [131, 0]
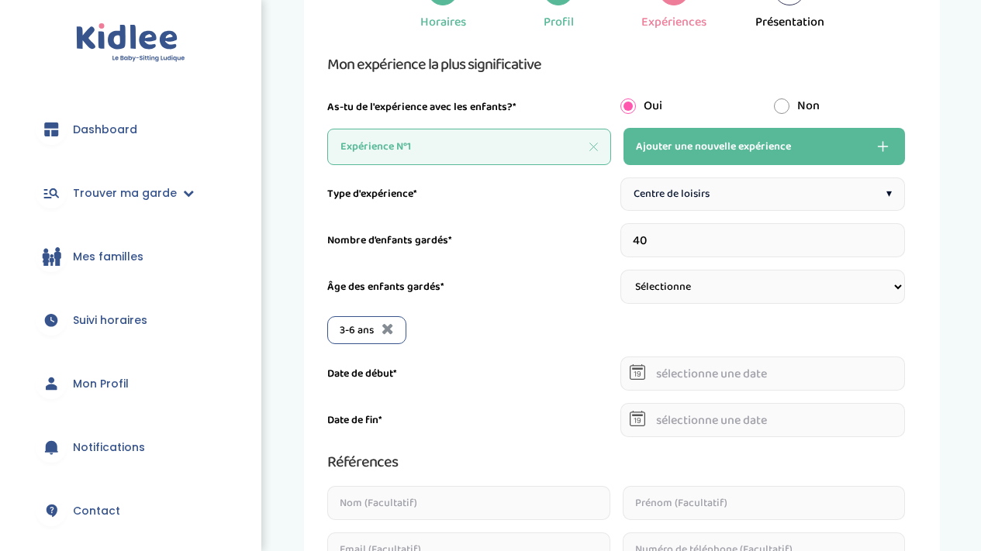
click at [668, 376] on input "text" at bounding box center [762, 374] width 285 height 34
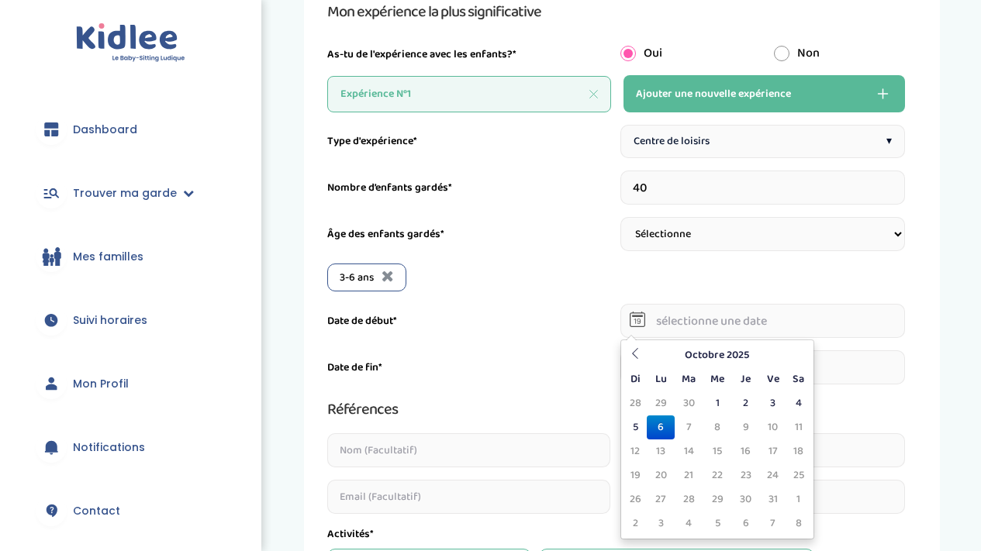
scroll to position [195, 0]
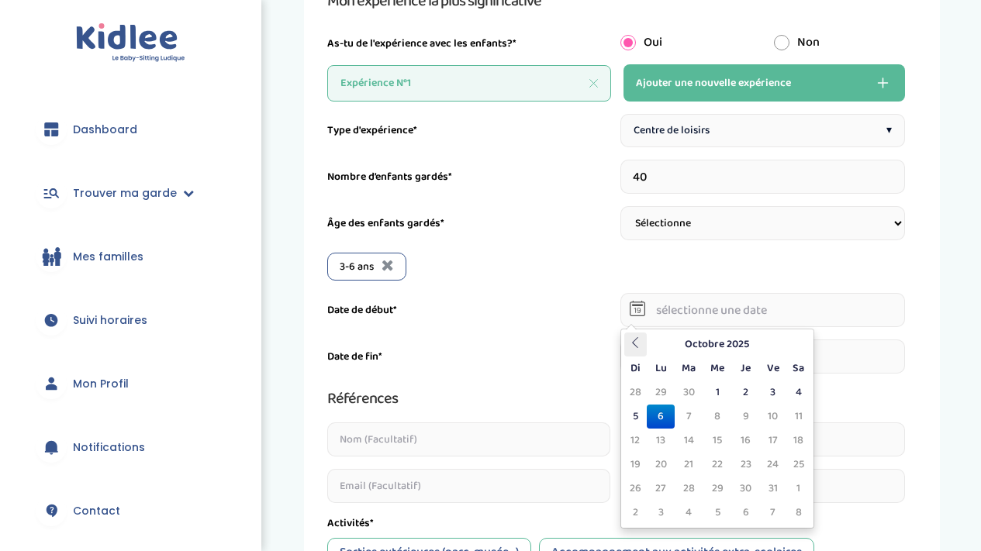
click at [640, 347] on icon at bounding box center [634, 342] width 11 height 11
click at [645, 353] on th at bounding box center [635, 345] width 23 height 24
click at [656, 419] on td "7" at bounding box center [660, 417] width 27 height 24
type input "[DATE]"
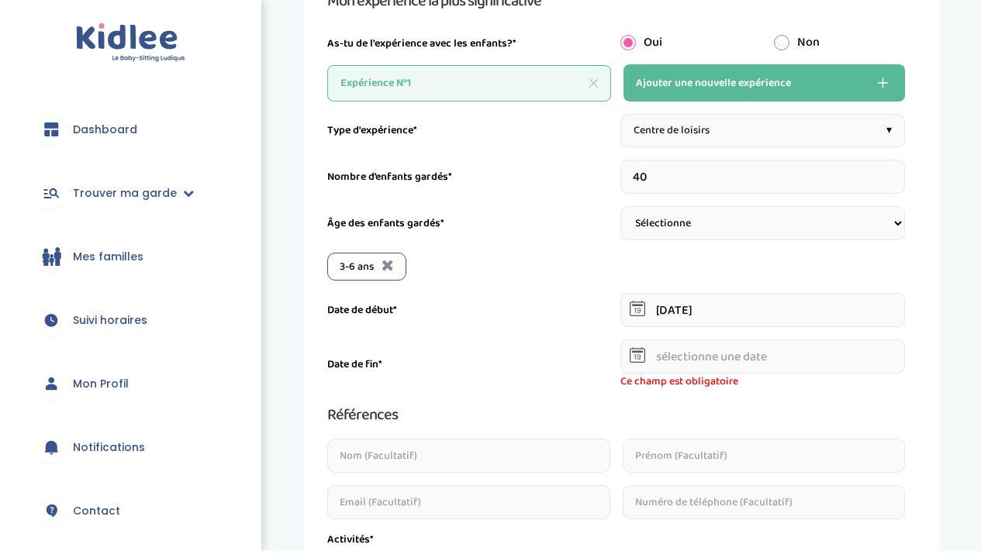
click at [691, 359] on input "text" at bounding box center [762, 357] width 285 height 34
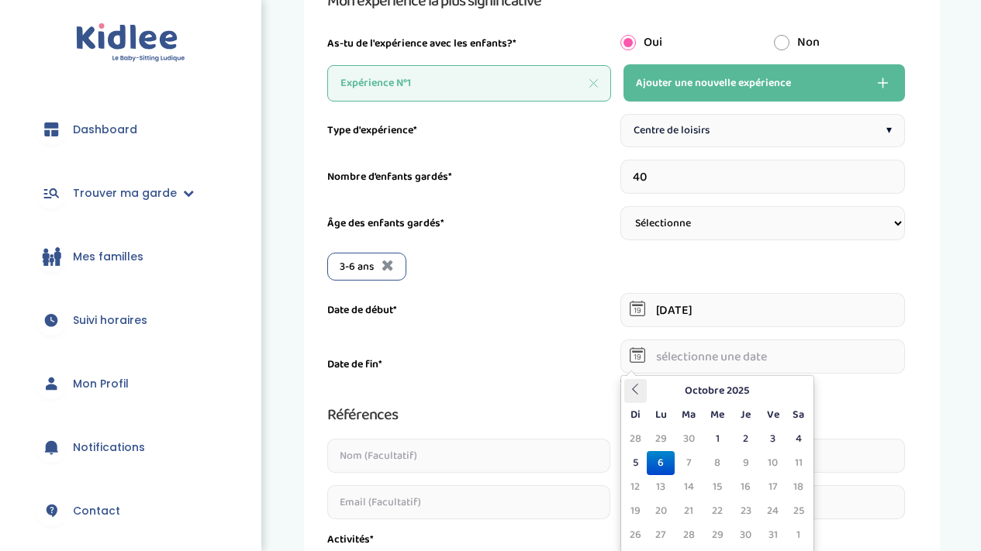
click at [632, 388] on icon at bounding box center [634, 389] width 11 height 11
click at [633, 388] on icon at bounding box center [634, 389] width 11 height 11
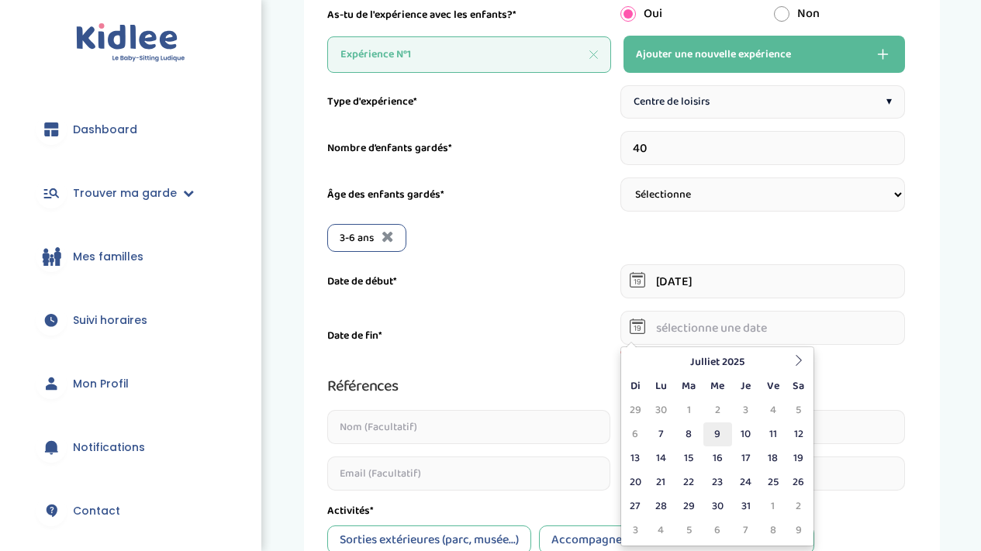
scroll to position [232, 0]
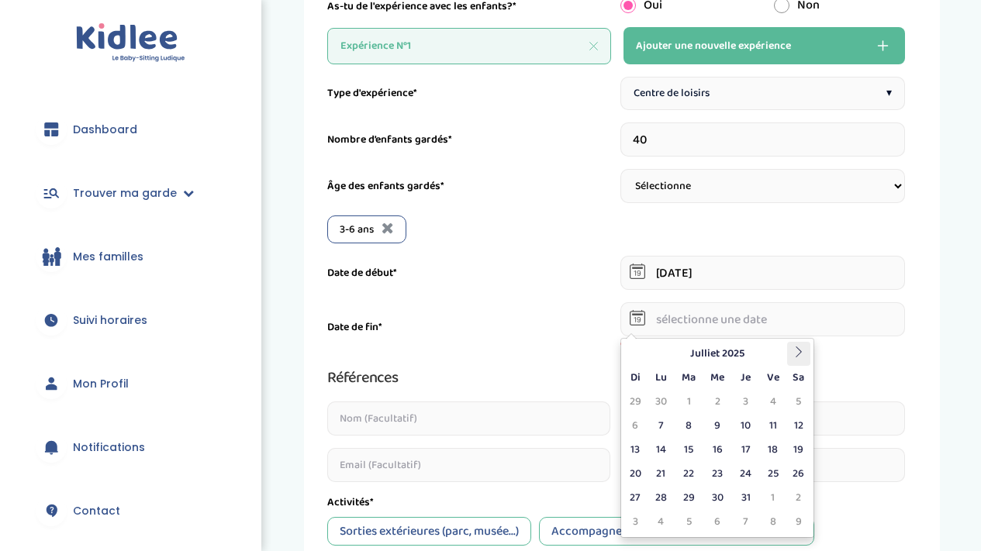
click at [788, 361] on th at bounding box center [798, 354] width 23 height 24
click at [774, 402] on td "1" at bounding box center [772, 402] width 27 height 24
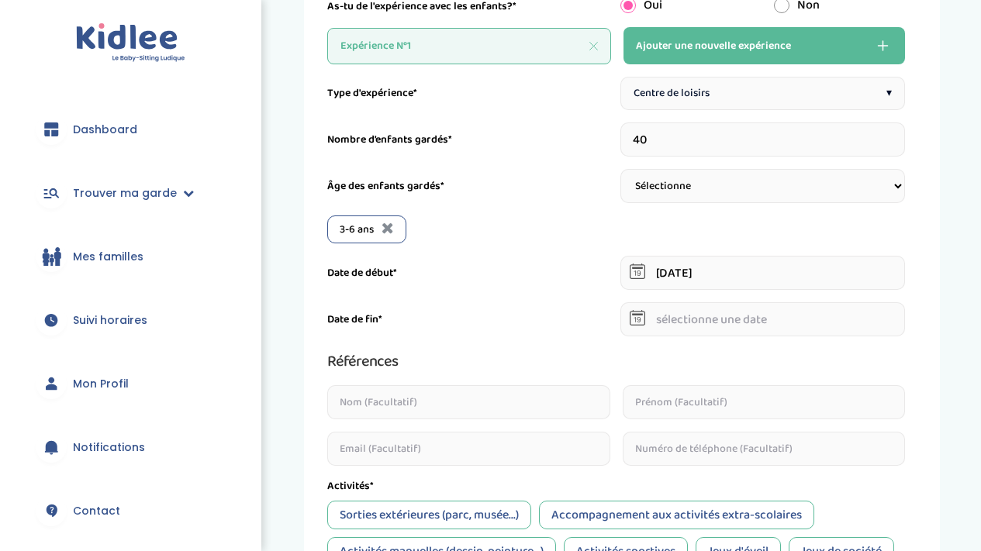
type input "[DATE]"
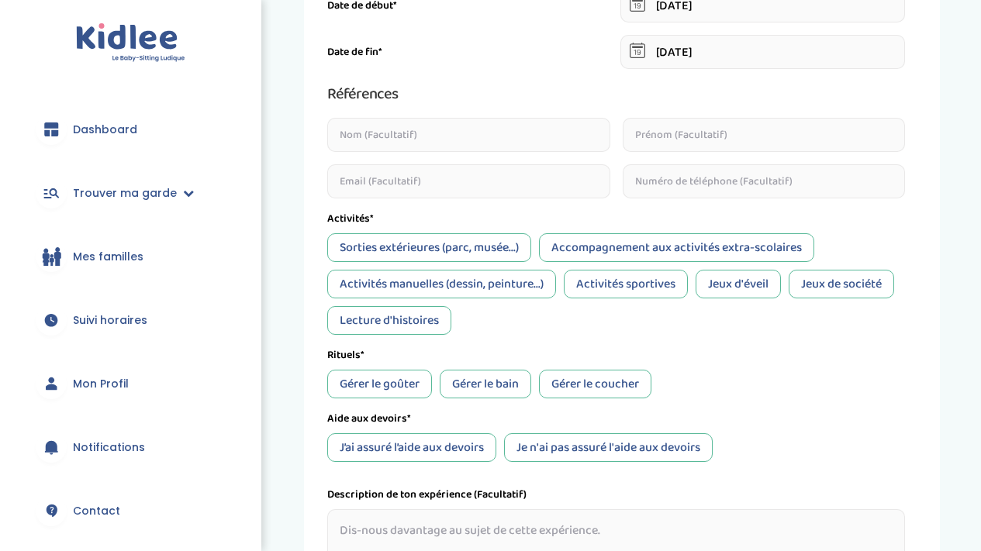
scroll to position [495, 0]
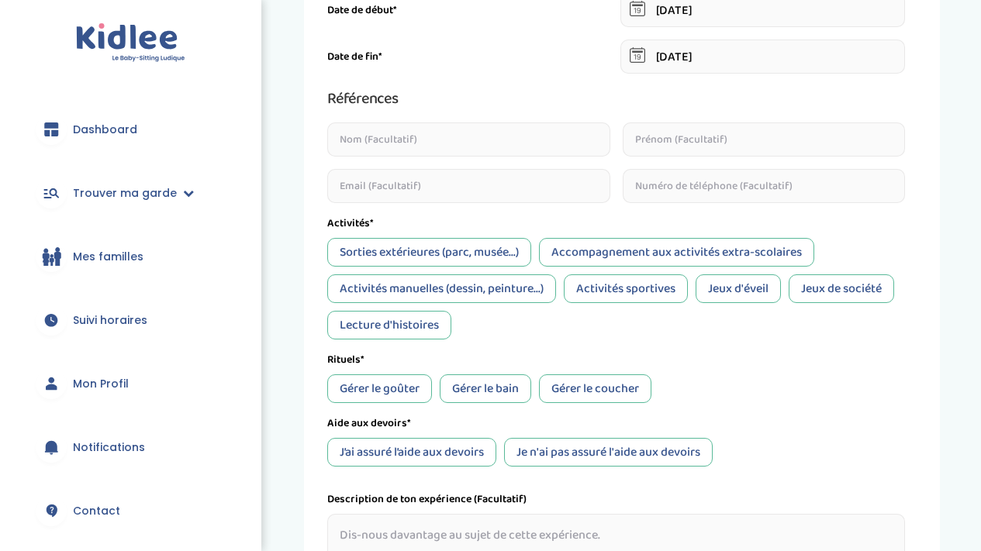
click at [498, 260] on div "Sorties extérieures (parc, musée...)" at bounding box center [429, 252] width 204 height 29
click at [525, 288] on div "Activités manuelles (dessin, peinture...)" at bounding box center [441, 288] width 229 height 29
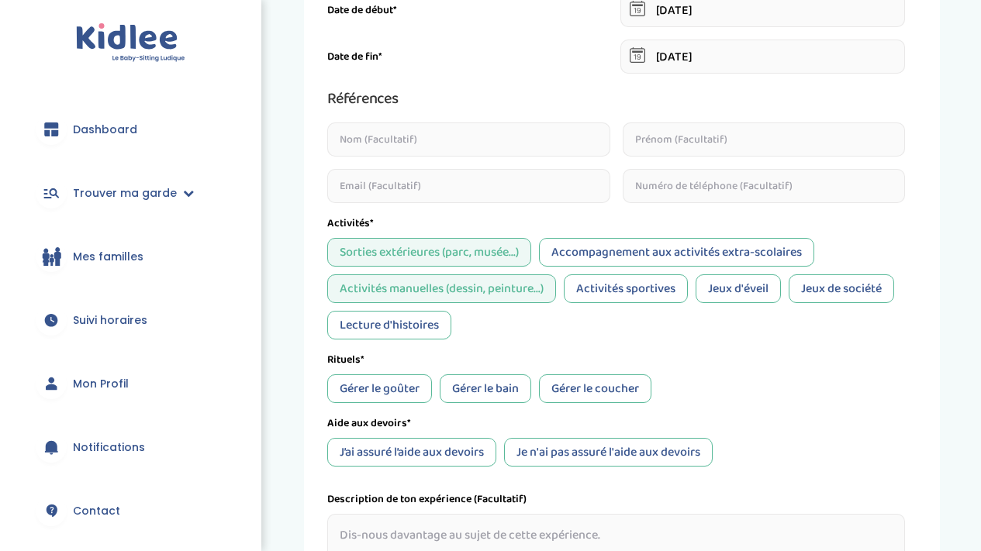
click at [600, 295] on div "Activités sportives" at bounding box center [626, 288] width 124 height 29
click at [740, 288] on div "Jeux d'éveil" at bounding box center [737, 288] width 85 height 29
click at [837, 283] on div "Jeux de société" at bounding box center [840, 288] width 105 height 29
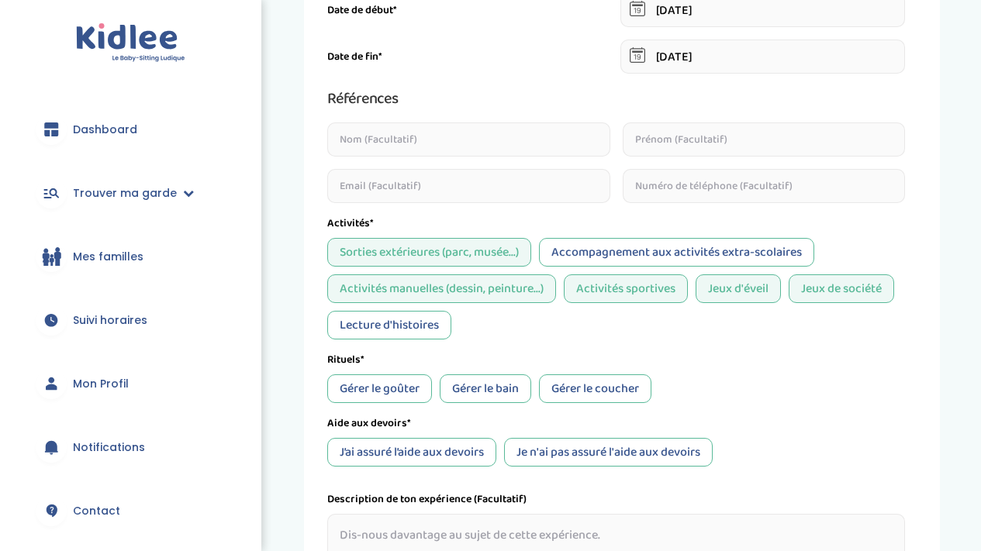
click at [435, 319] on div "Lecture d'histoires" at bounding box center [389, 325] width 124 height 29
click at [414, 389] on div "Gérer le goûter" at bounding box center [379, 388] width 105 height 29
click at [512, 420] on div "Aide aux devoirs*" at bounding box center [616, 424] width 578 height 16
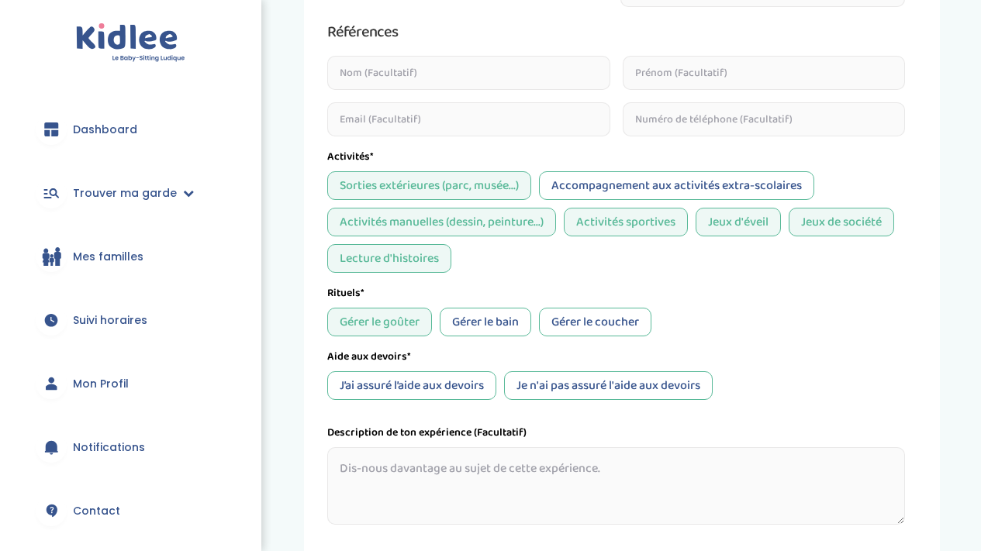
scroll to position [564, 0]
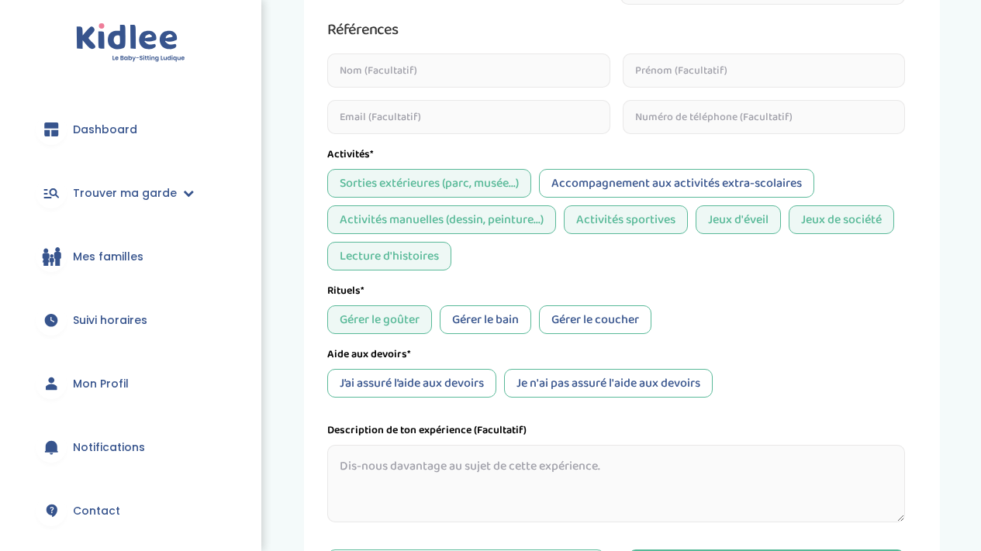
click at [564, 385] on div "Je n'ai pas assuré l'aide aux devoirs" at bounding box center [608, 383] width 209 height 29
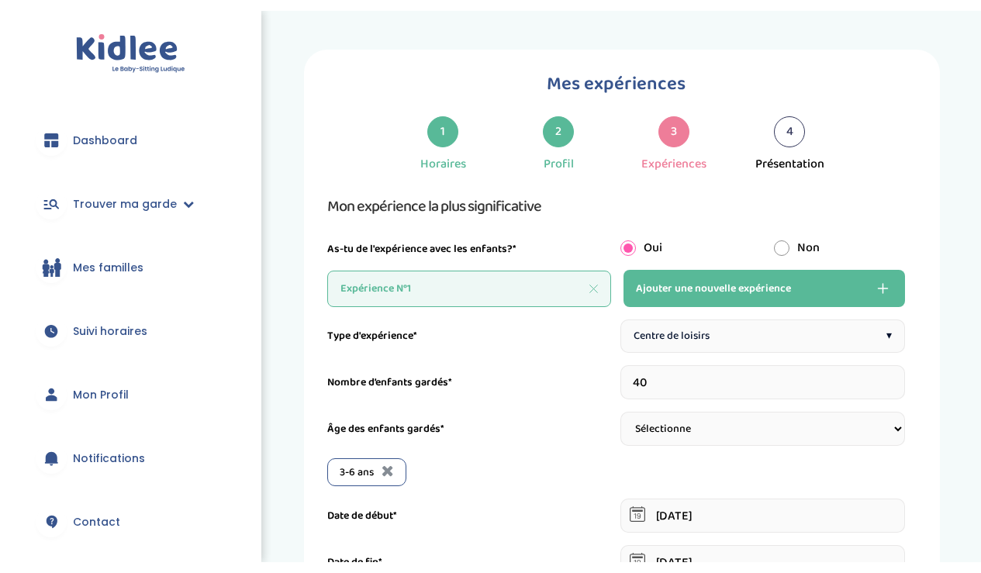
scroll to position [0, 0]
